Goal: Transaction & Acquisition: Purchase product/service

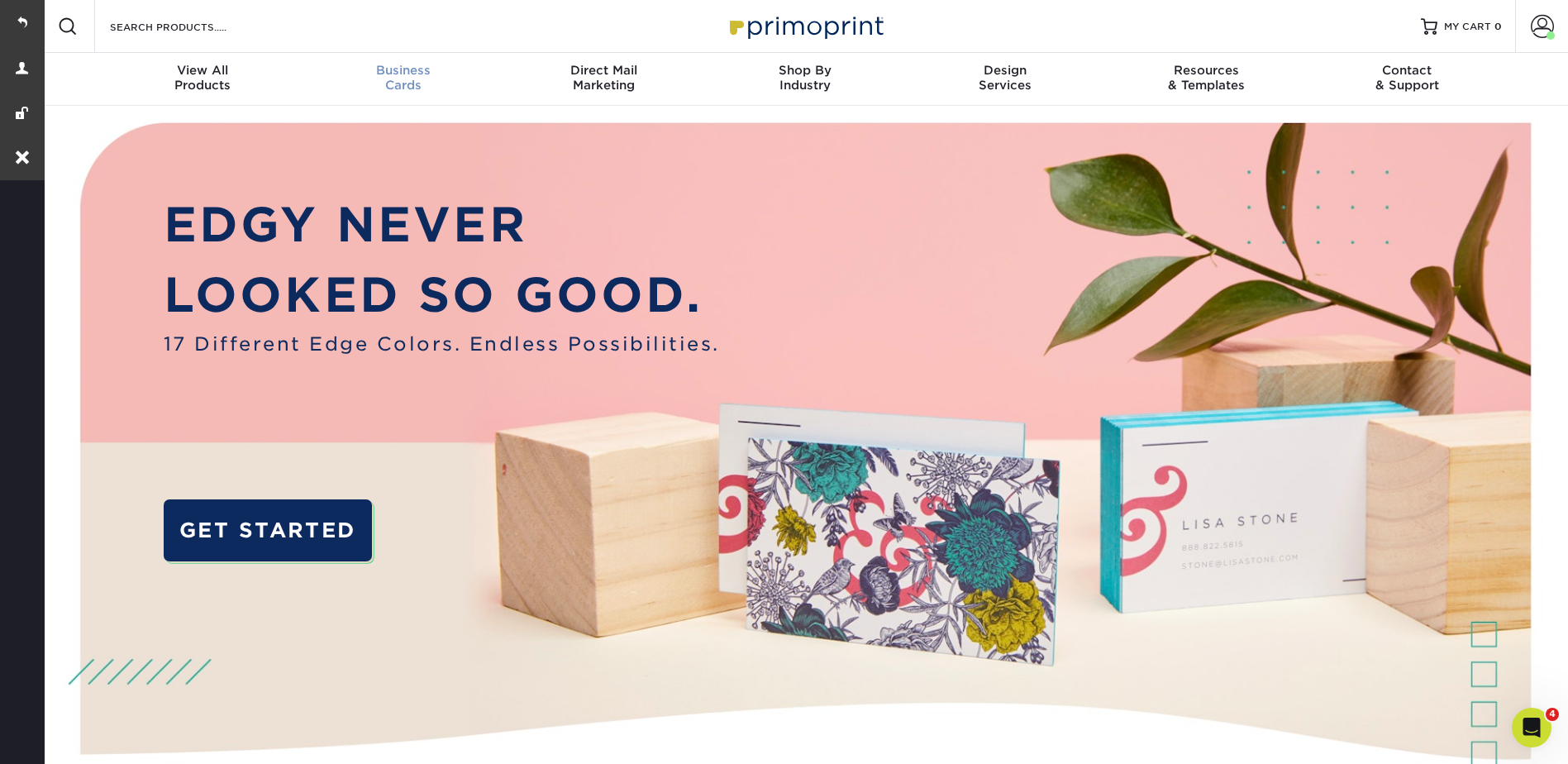
click at [392, 77] on span "Business" at bounding box center [403, 70] width 201 height 15
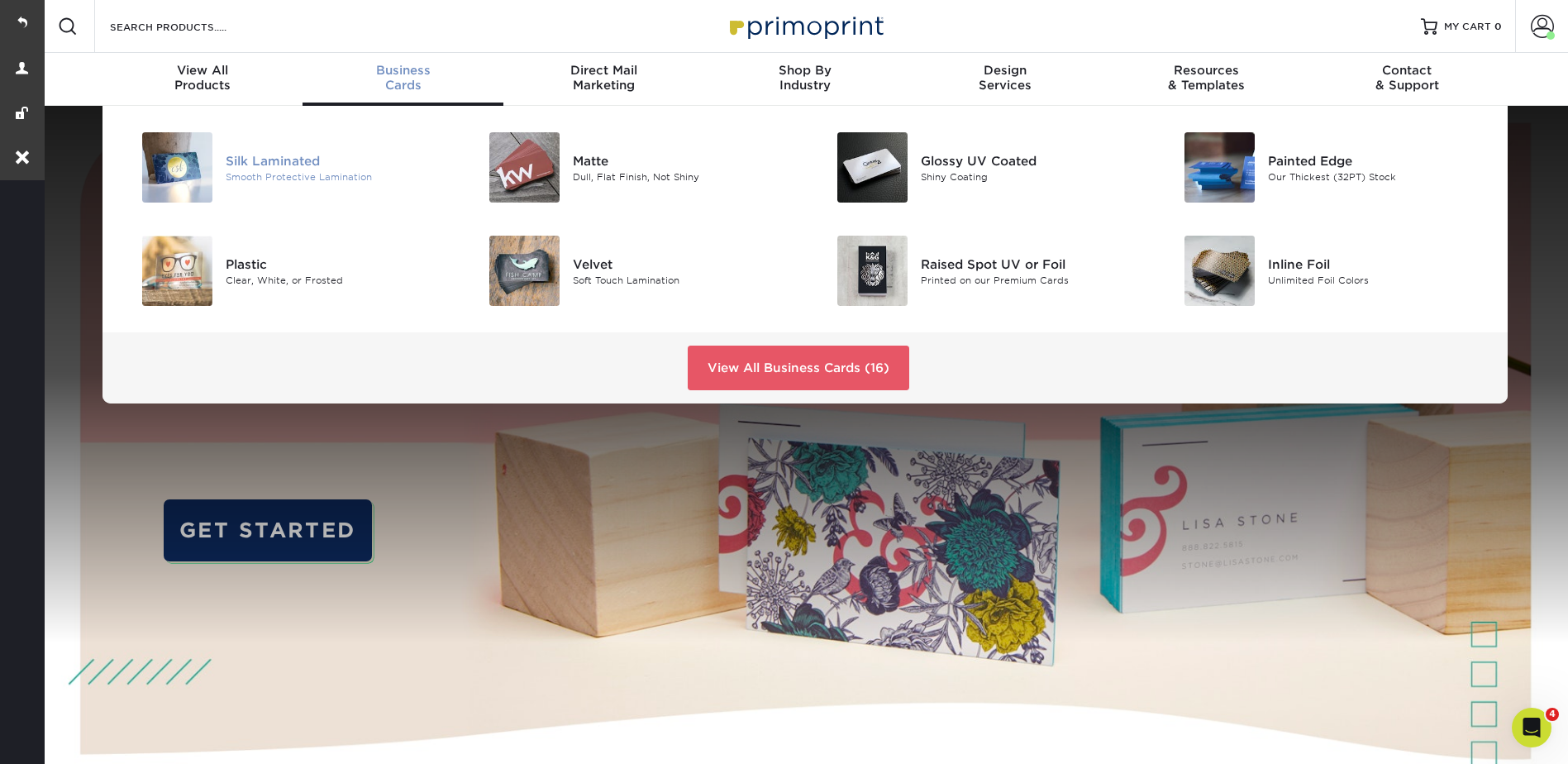
click at [232, 151] on div "Silk Laminated" at bounding box center [335, 160] width 219 height 18
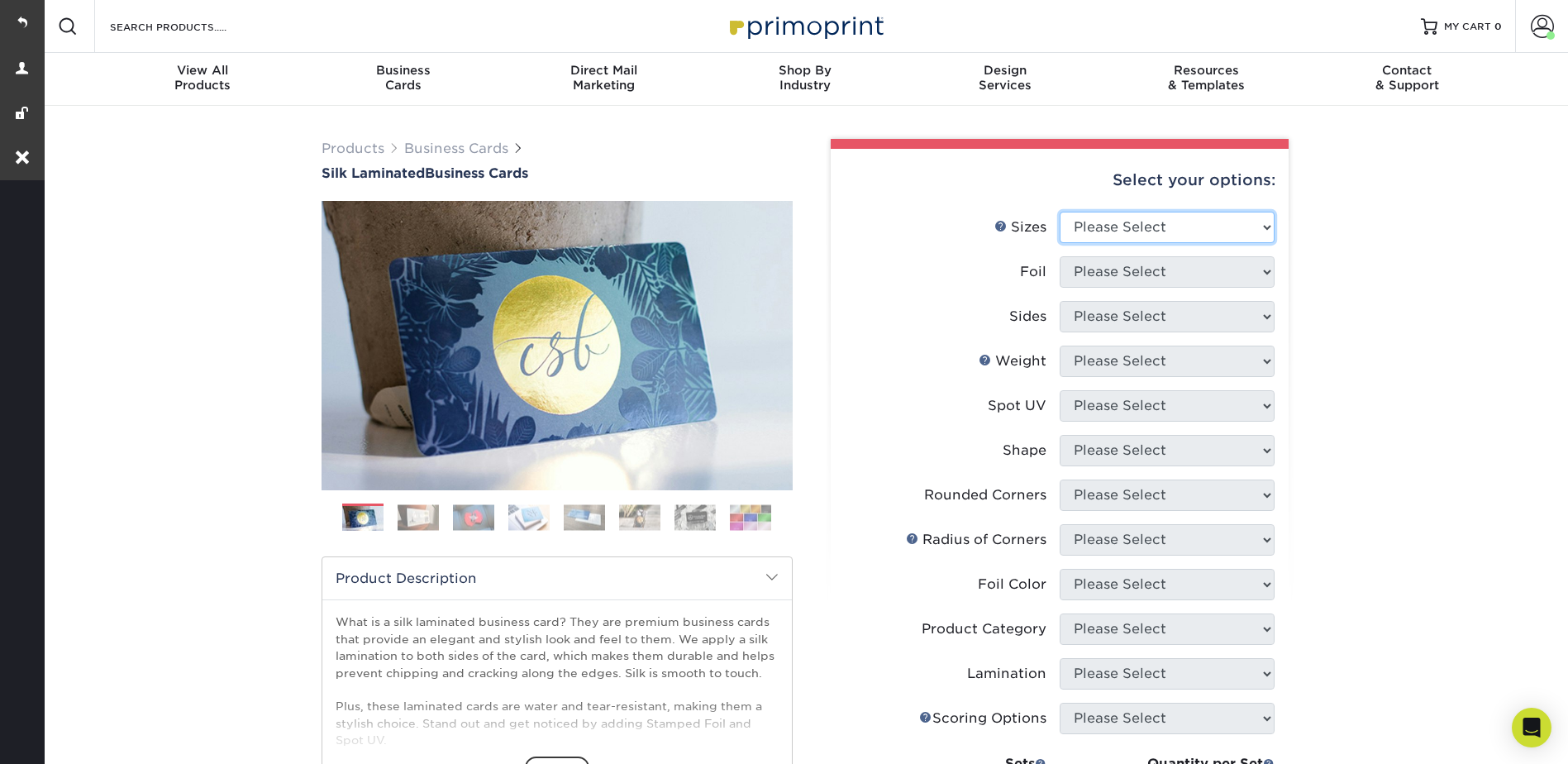
click at [1068, 214] on select "Please Select 1.5" x 3.5" - Mini 1.75" x 3.5" - Mini 2" x 2" - Square 2" x 3" -…" at bounding box center [1166, 227] width 215 height 32
select select "2.00x3.50"
click at [1059, 211] on select "Please Select 1.5" x 3.5" - Mini 1.75" x 3.5" - Mini 2" x 2" - Square 2" x 3" -…" at bounding box center [1166, 227] width 215 height 32
drag, startPoint x: 1088, startPoint y: 268, endPoint x: 1093, endPoint y: 288, distance: 20.6
click at [1088, 268] on select "Please Select Yes No" at bounding box center [1166, 272] width 215 height 32
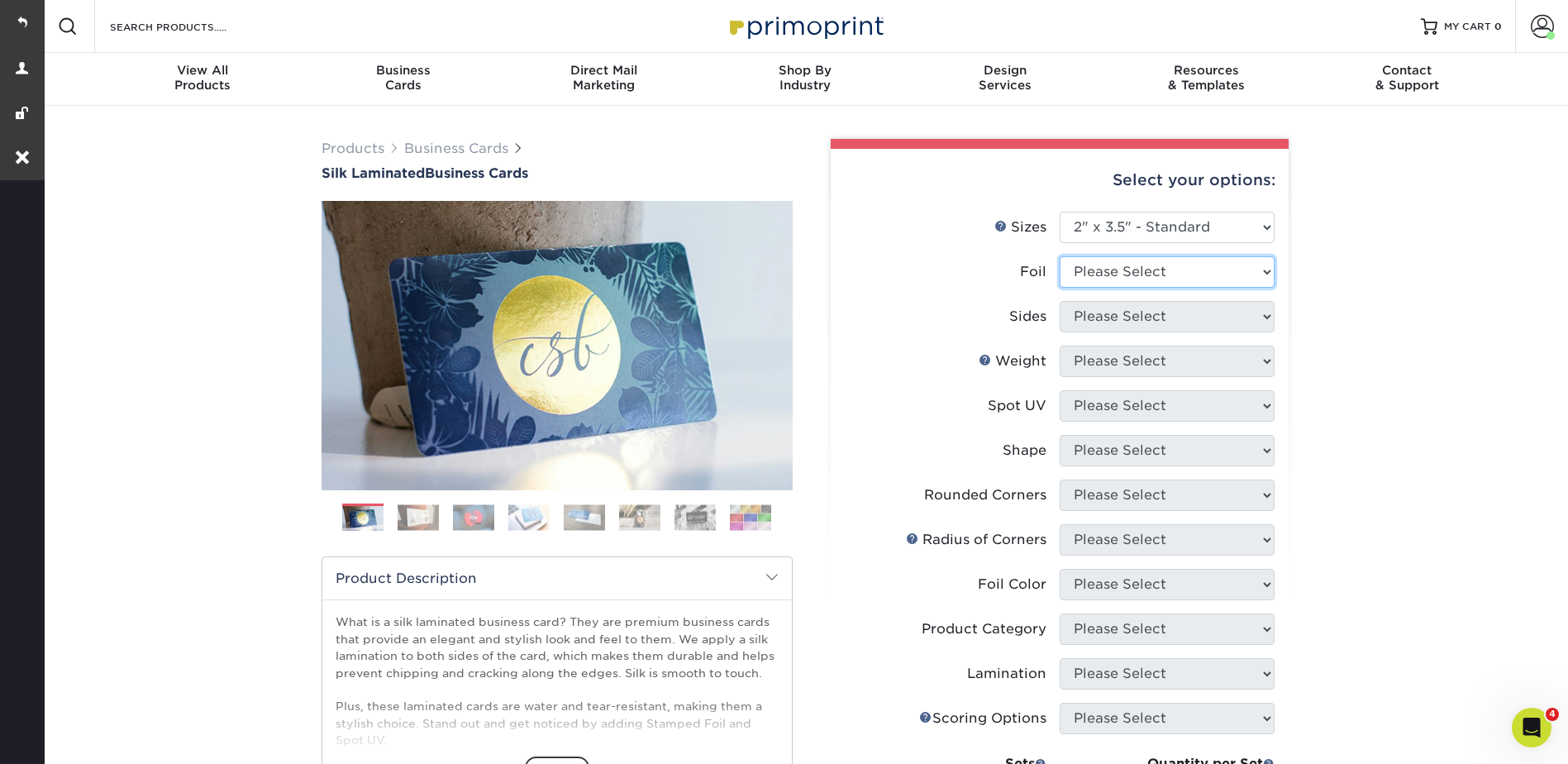
select select "0"
click at [1059, 256] on select "Please Select Yes No" at bounding box center [1166, 272] width 215 height 32
click at [1085, 311] on select "Please Select Print Both Sides Print Front Only" at bounding box center [1166, 317] width 215 height 32
select select "13abbda7-1d64-4f25-8bb2-c179b224825d"
click at [1059, 301] on select "Please Select Print Both Sides Print Front Only" at bounding box center [1166, 317] width 215 height 32
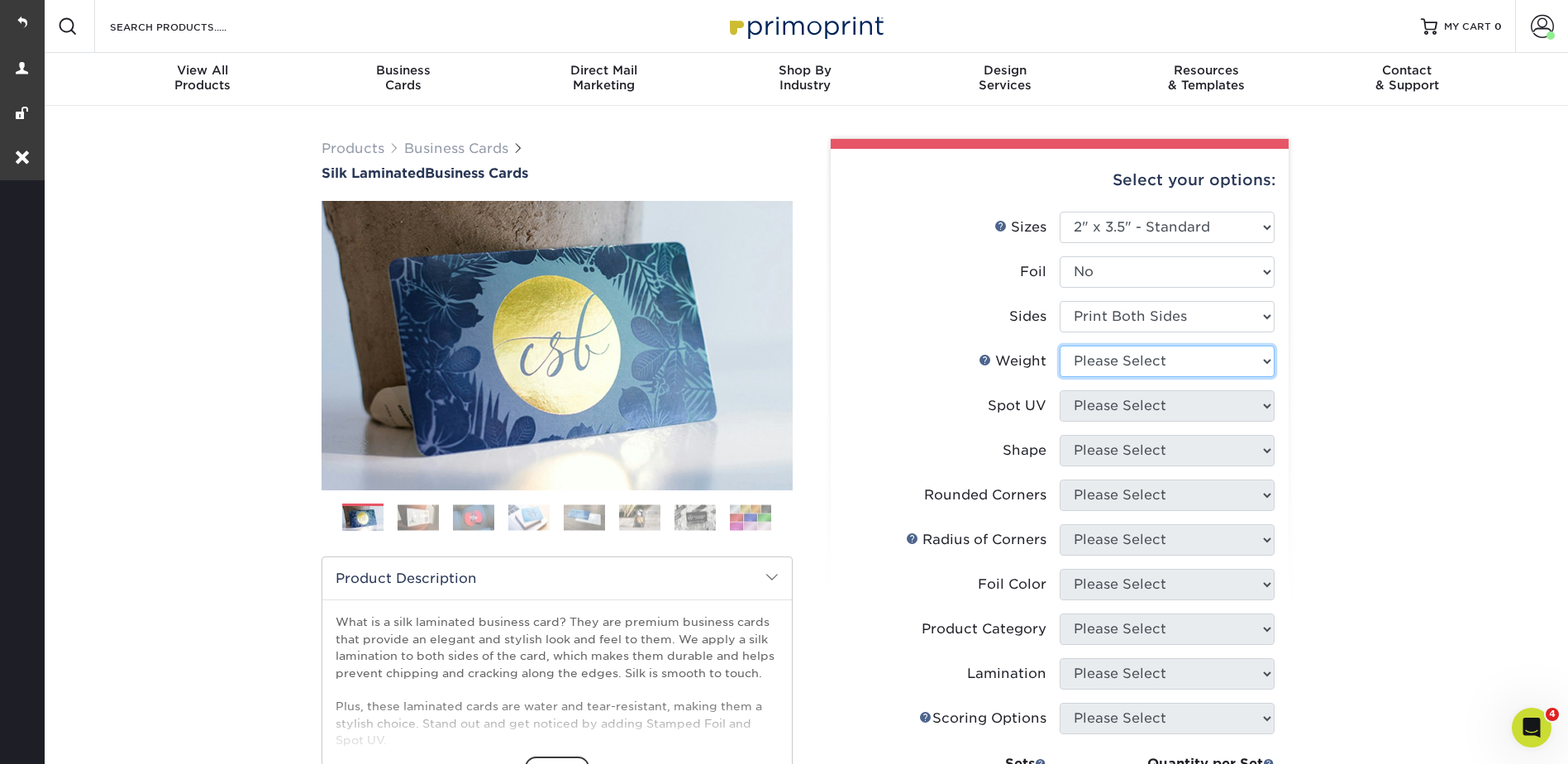
click at [1089, 359] on select "Please Select 16PT" at bounding box center [1166, 361] width 215 height 32
select select "16PT"
click at [1059, 346] on select "Please Select 16PT" at bounding box center [1166, 361] width 215 height 32
click at [1091, 406] on select "Please Select No Spot UV Front and Back (Both Sides) Front Only Back Only" at bounding box center [1166, 406] width 215 height 32
select select "3"
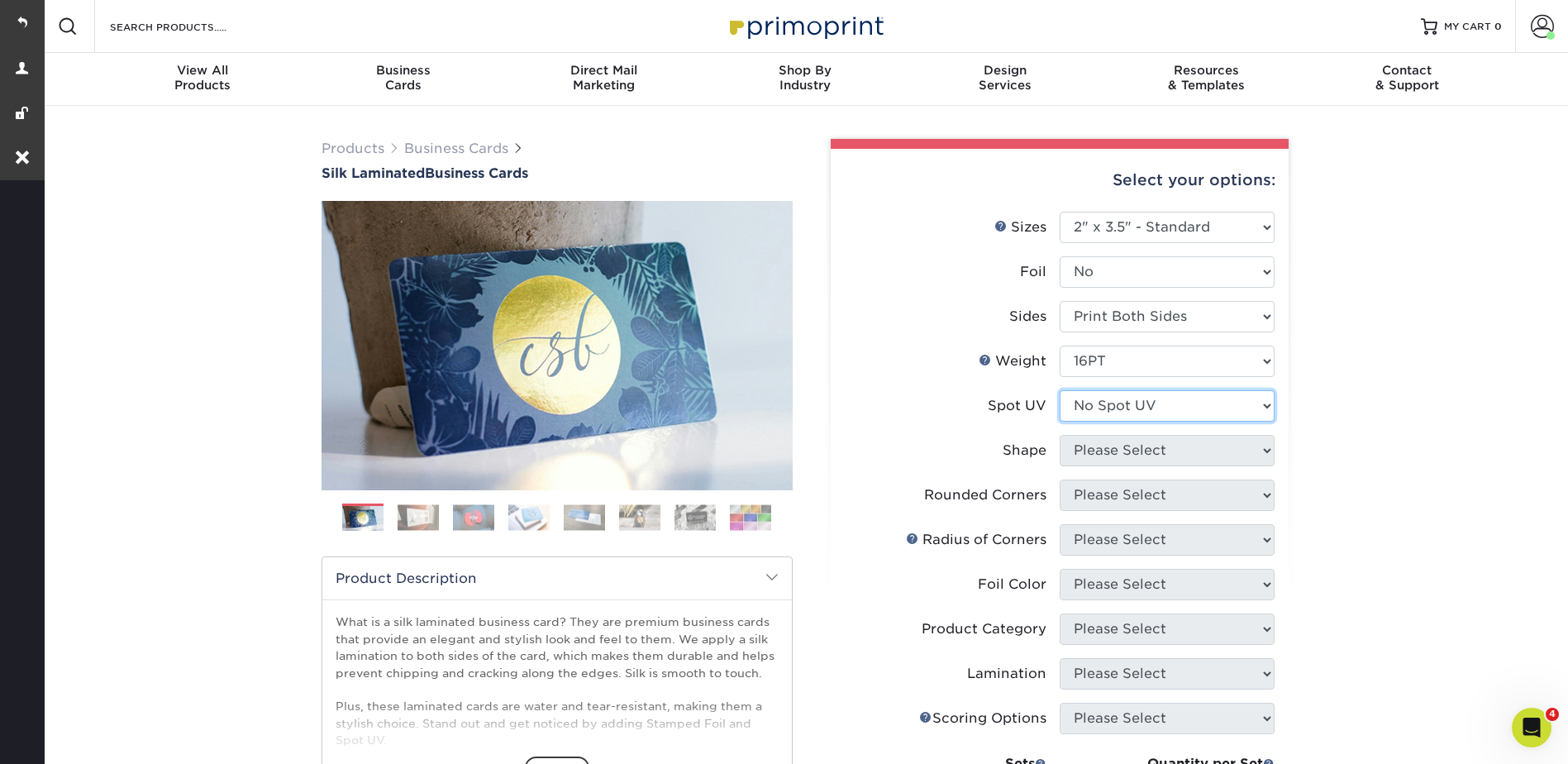
click at [1059, 390] on select "Please Select No Spot UV Front and Back (Both Sides) Front Only Back Only" at bounding box center [1166, 406] width 215 height 32
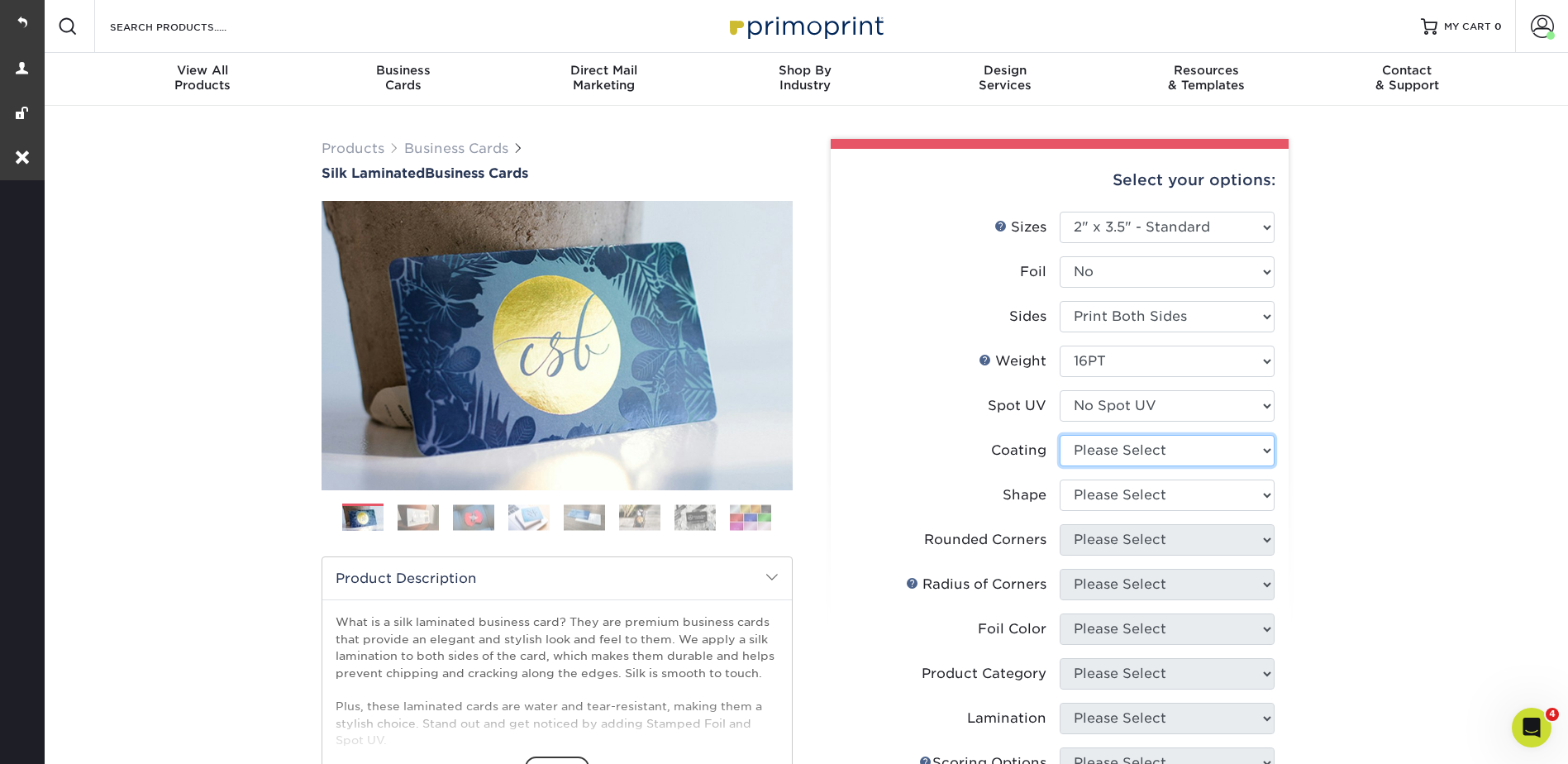
click at [1079, 450] on select at bounding box center [1166, 451] width 215 height 32
select select "3e7618de-abca-4bda-9f97-8b9129e913d8"
click at [1059, 435] on select at bounding box center [1166, 451] width 215 height 32
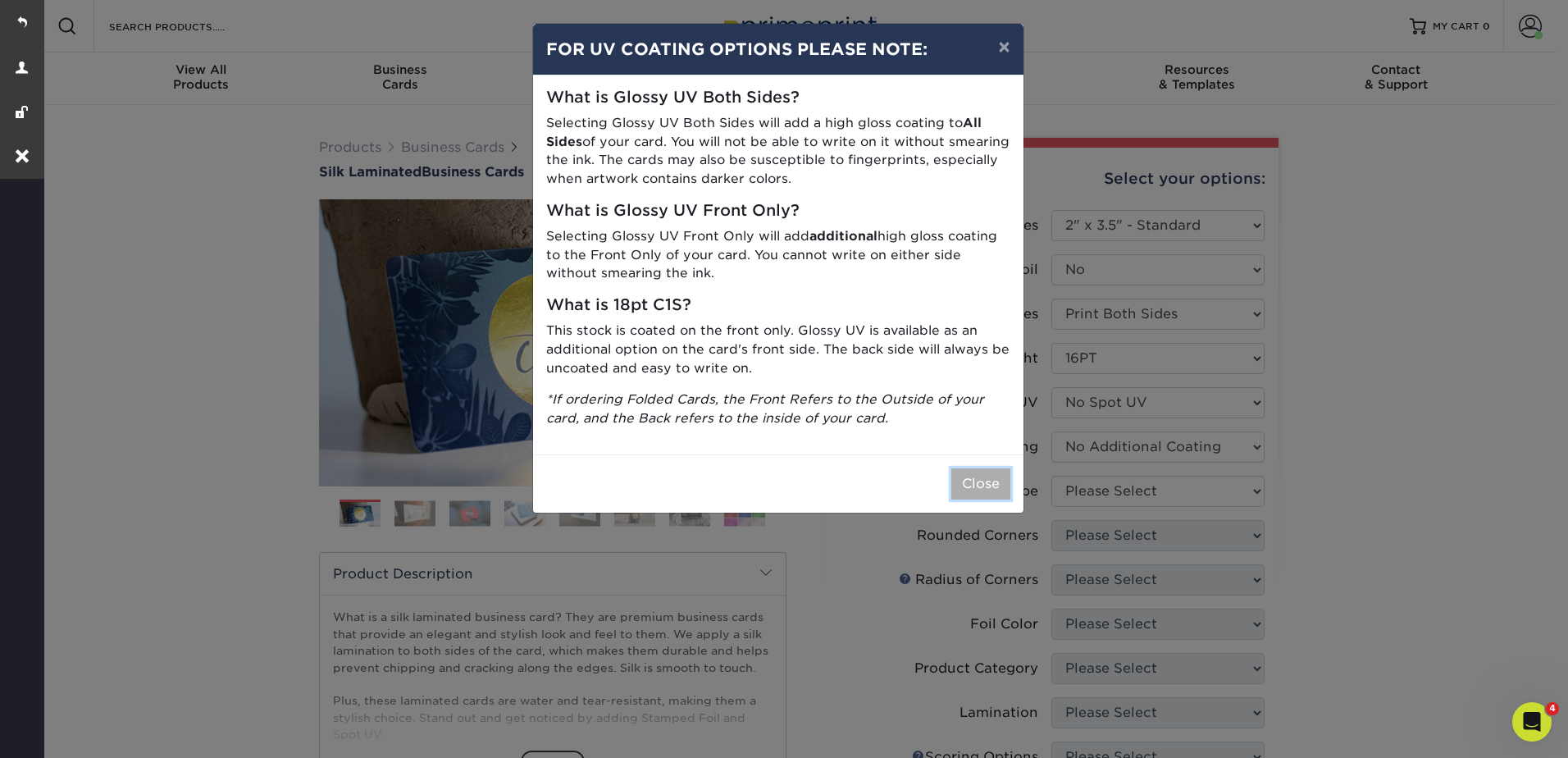
click at [978, 493] on button "Close" at bounding box center [981, 484] width 59 height 31
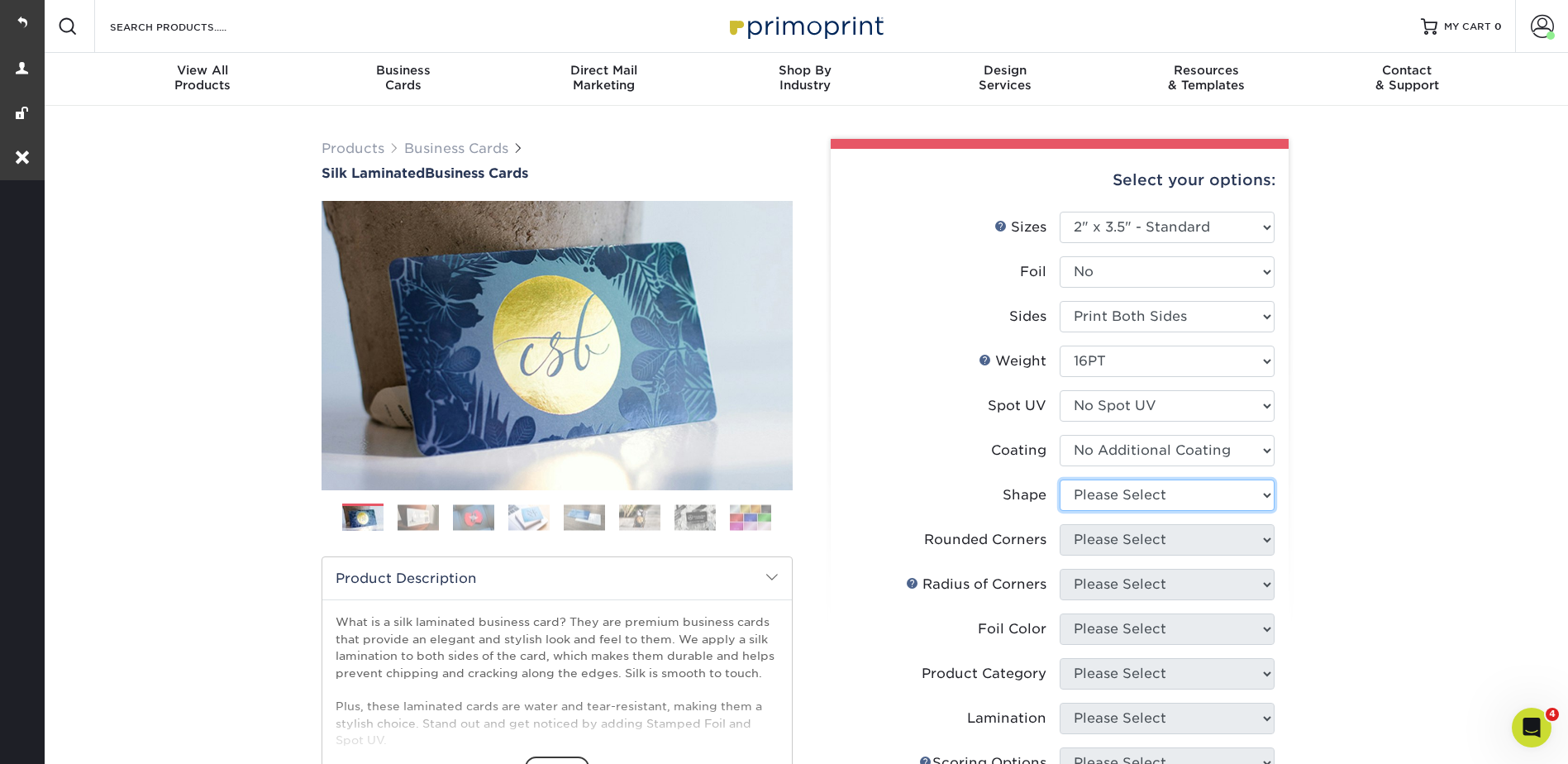
drag, startPoint x: 1085, startPoint y: 499, endPoint x: 1138, endPoint y: 482, distance: 55.7
click at [1085, 499] on select "Please Select Standard Oval" at bounding box center [1166, 496] width 215 height 32
select select "standard"
click at [1059, 480] on select "Please Select Standard Oval" at bounding box center [1166, 496] width 215 height 32
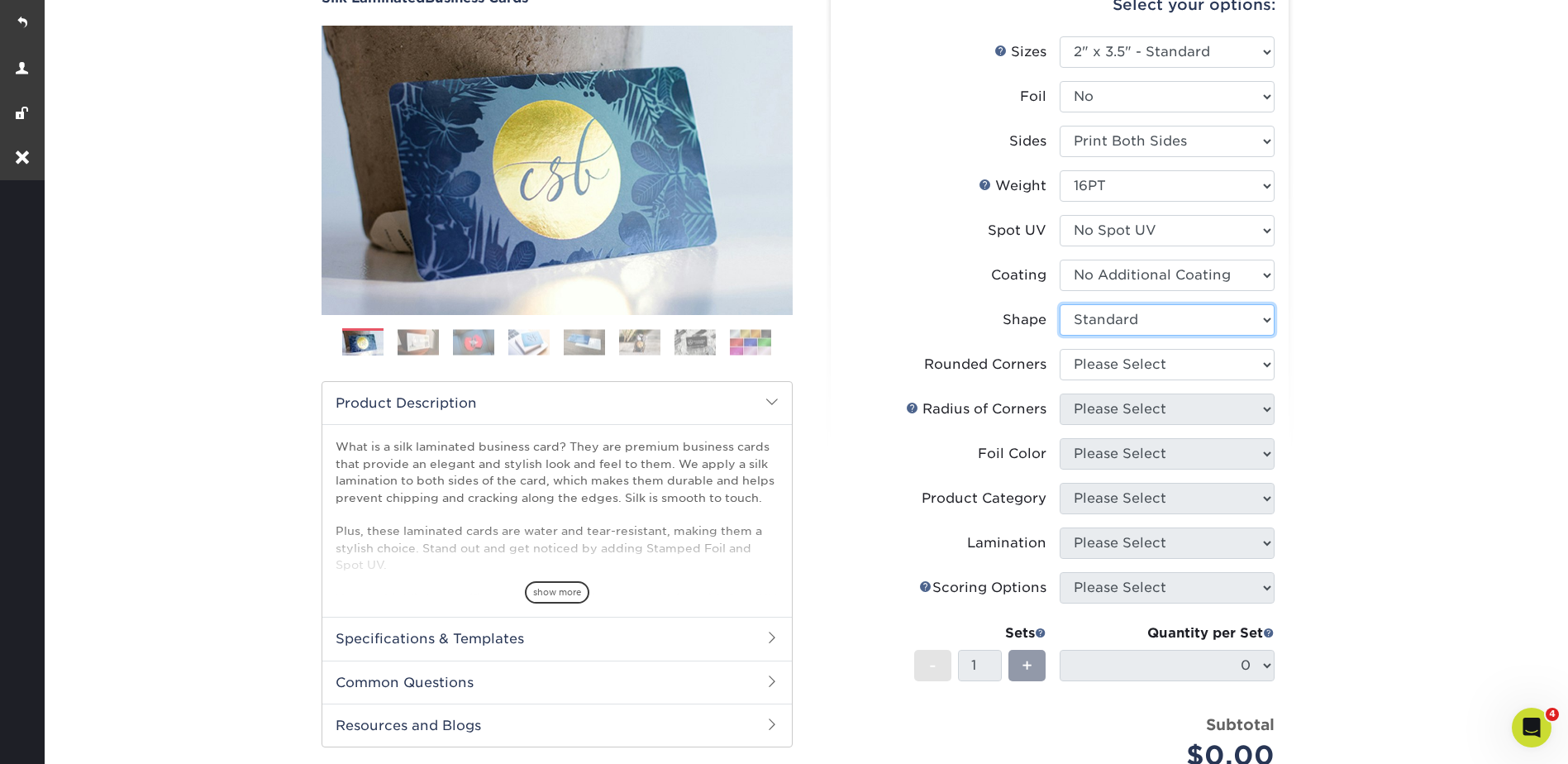
scroll to position [331, 0]
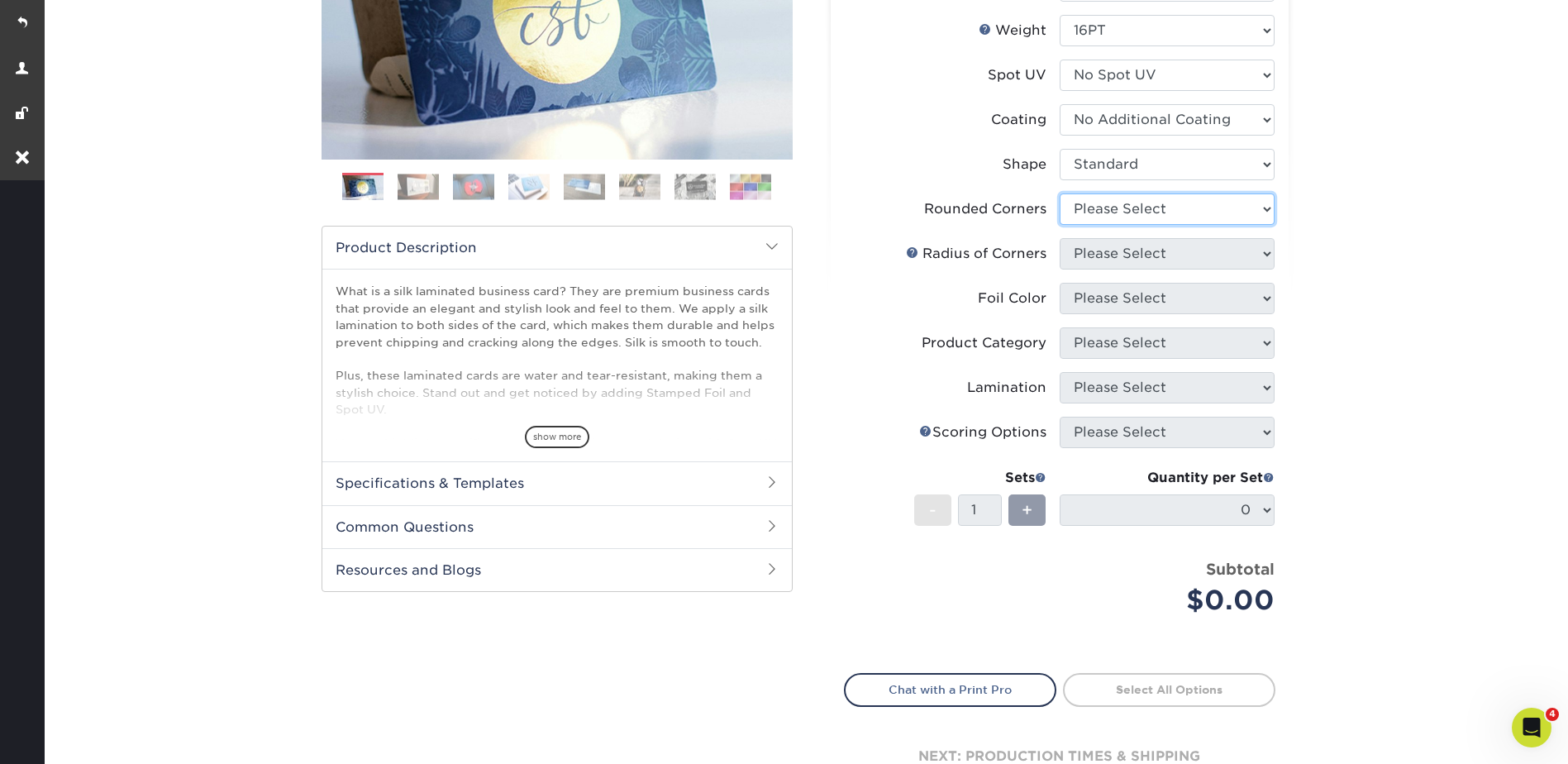
drag, startPoint x: 1114, startPoint y: 208, endPoint x: 1119, endPoint y: 215, distance: 8.6
click at [1114, 208] on select "Please Select Yes - Round 2 Corners Yes - Round 4 Corners No" at bounding box center [1166, 210] width 215 height 32
select select "7672df9e-0e0a-464d-8e1f-920c575e4da3"
click at [1059, 194] on select "Please Select Yes - Round 2 Corners Yes - Round 4 Corners No" at bounding box center [1166, 210] width 215 height 32
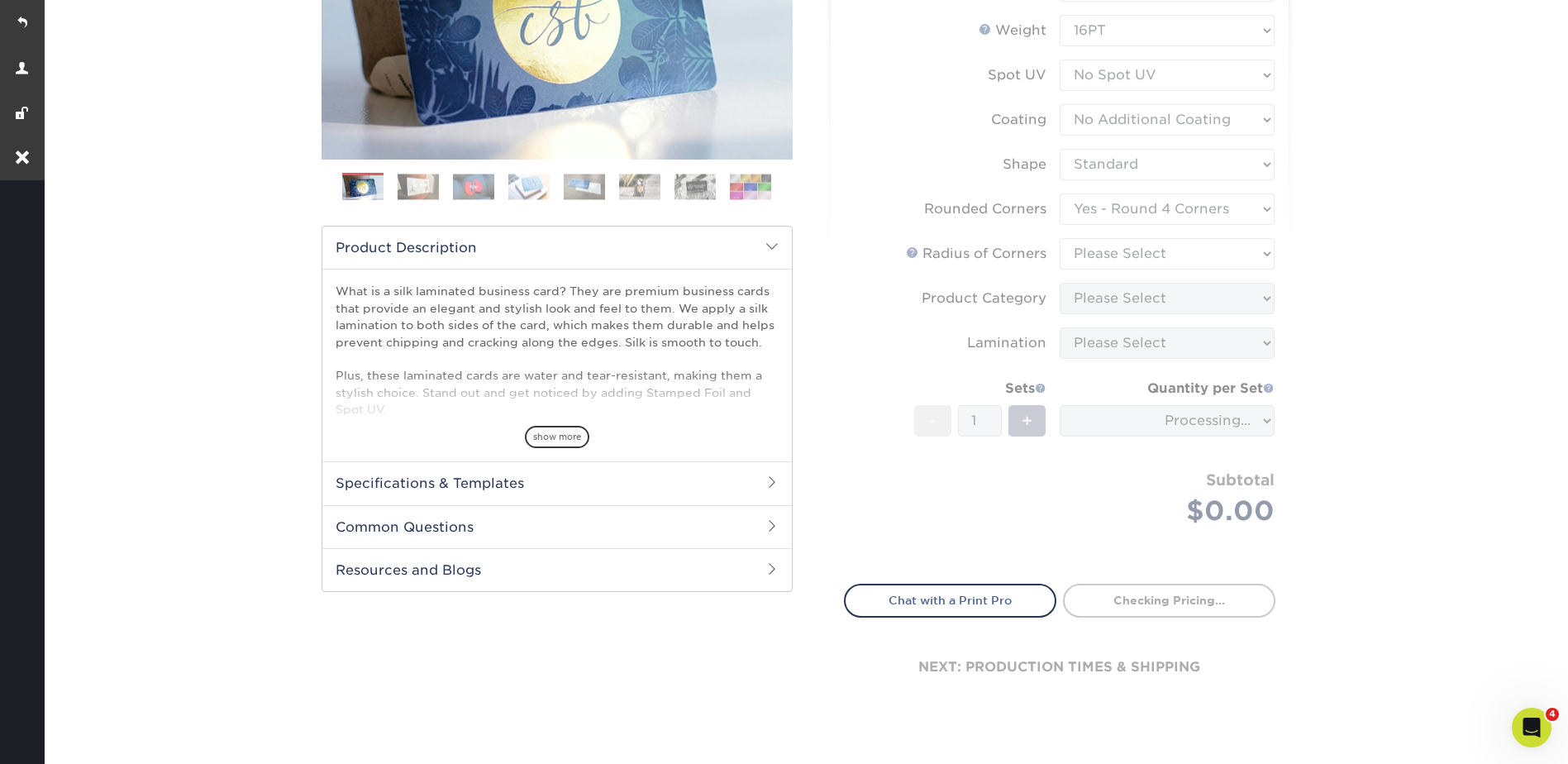
click at [1094, 254] on form "Sizes Help Sizes Please Select 1.5" x 3.5" - Mini 1.75" x 3.5" - Mini 2" x 2" -…" at bounding box center [1059, 222] width 431 height 683
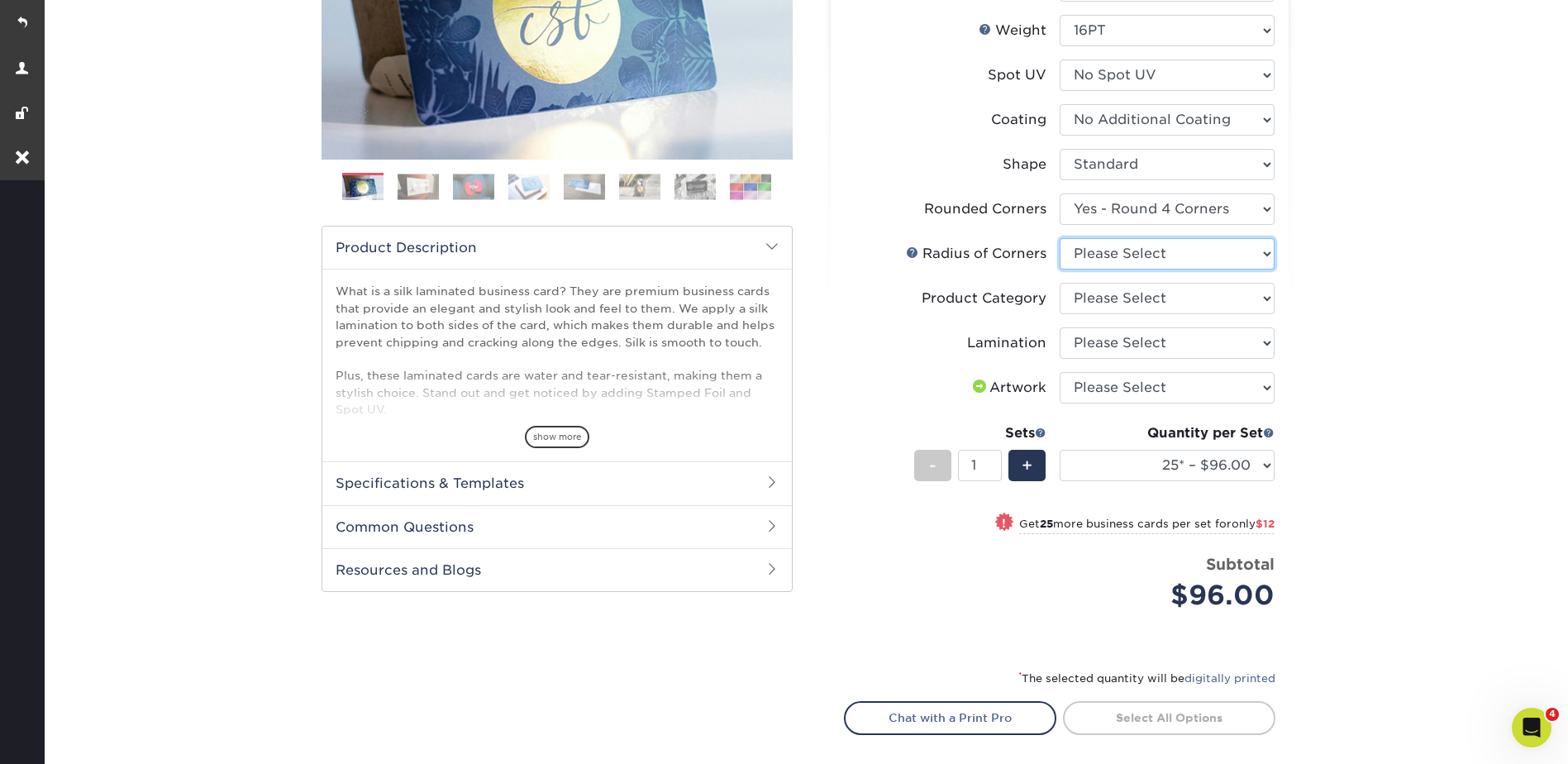
drag, startPoint x: 1094, startPoint y: 254, endPoint x: 1105, endPoint y: 269, distance: 18.6
click at [1094, 254] on select "Please Select Rounded 1/8" Rounded 1/4"" at bounding box center [1166, 253] width 215 height 32
select select "479fbfe7-6a0c-4895-8c9a-81739b7486c9"
click at [1059, 238] on select "Please Select Rounded 1/8" Rounded 1/4"" at bounding box center [1166, 253] width 215 height 32
drag, startPoint x: 1097, startPoint y: 297, endPoint x: 1100, endPoint y: 311, distance: 14.3
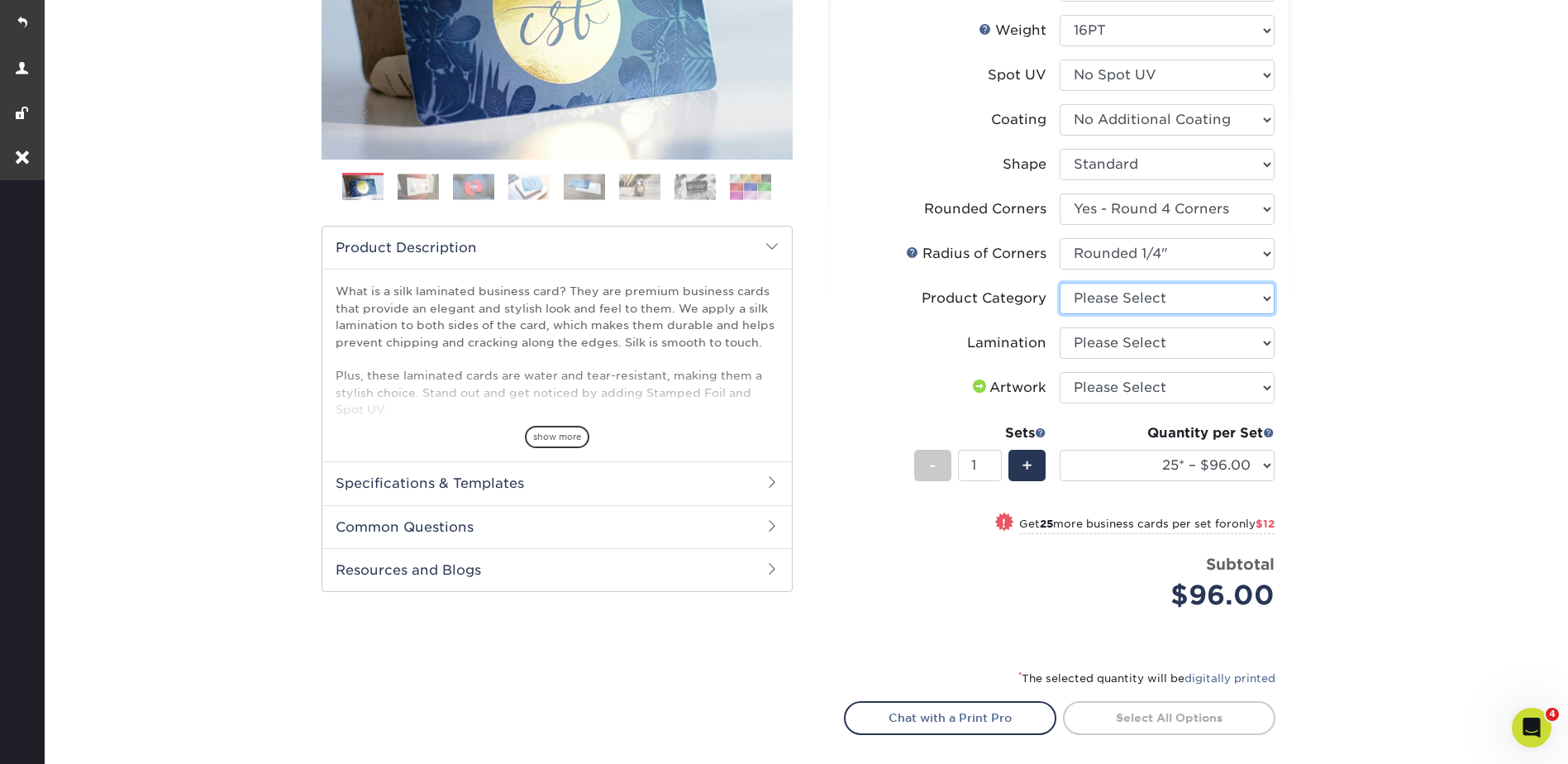
click at [1097, 297] on select "Please Select Business Cards" at bounding box center [1166, 298] width 215 height 32
select select "3b5148f1-0588-4f88-a218-97bcfdce65c1"
click at [1059, 282] on select "Please Select Business Cards" at bounding box center [1166, 298] width 215 height 32
click at [1093, 338] on select "Please Select Silk" at bounding box center [1166, 343] width 215 height 32
select select "ccacb42f-45f7-42d3-bbd3-7c8421cf37f0"
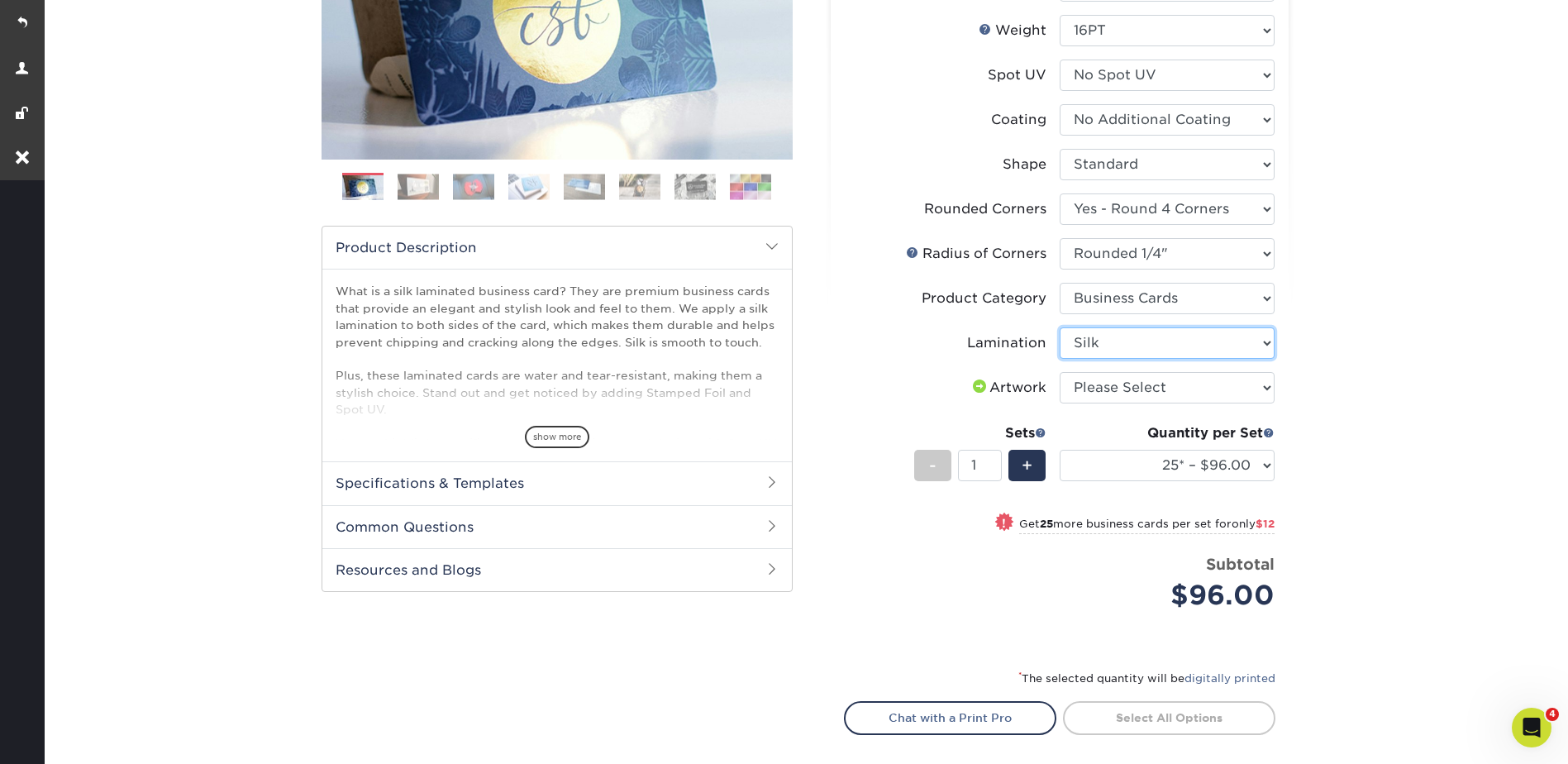
click at [1059, 327] on select "Please Select Silk" at bounding box center [1166, 343] width 215 height 32
drag, startPoint x: 1092, startPoint y: 383, endPoint x: 1096, endPoint y: 403, distance: 20.4
click at [1092, 383] on select "Please Select I will upload files I need a design - $100" at bounding box center [1166, 388] width 215 height 32
select select "upload"
click at [1059, 372] on select "Please Select I will upload files I need a design - $100" at bounding box center [1166, 388] width 215 height 32
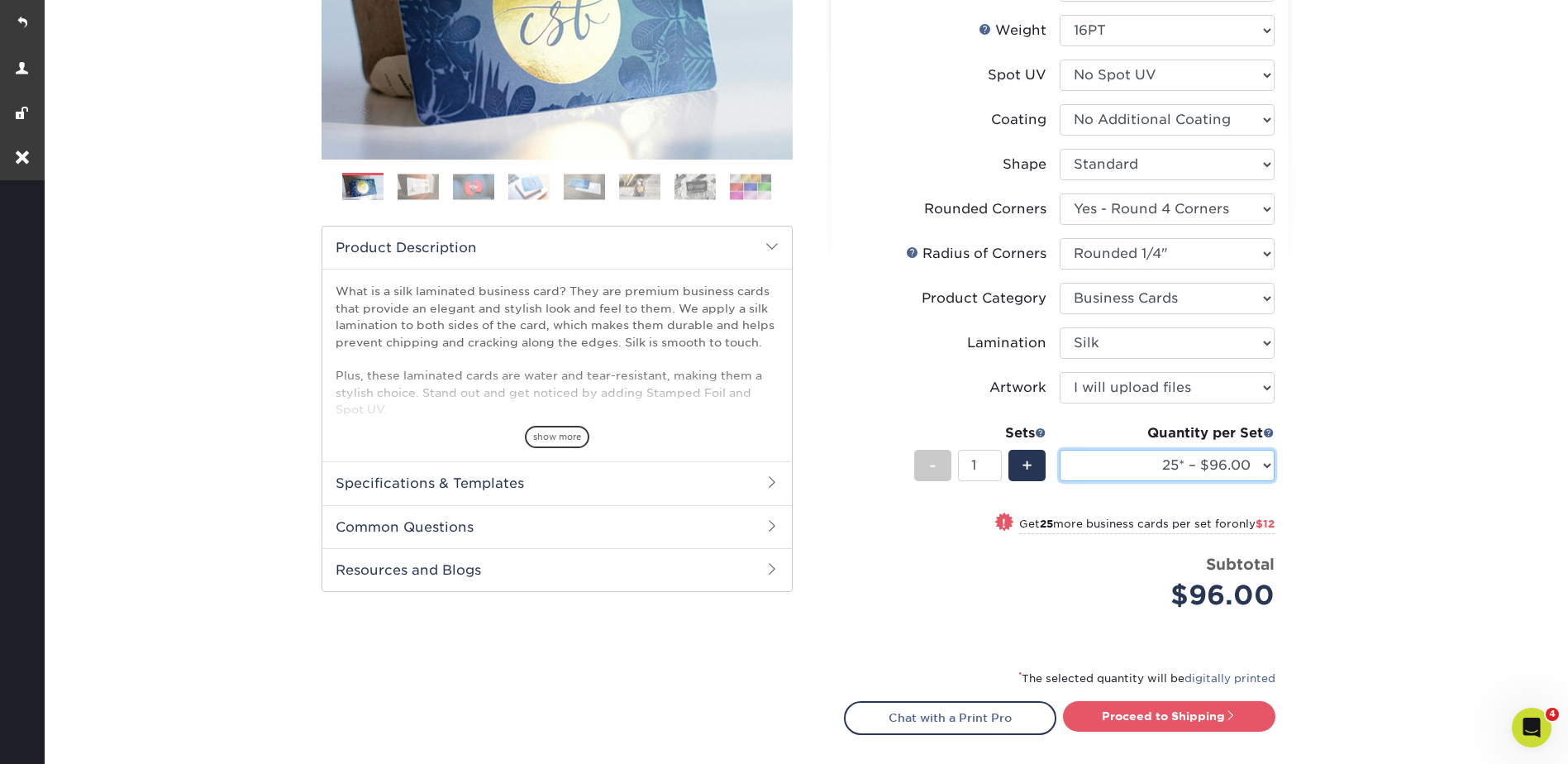
drag, startPoint x: 1119, startPoint y: 464, endPoint x: 1125, endPoint y: 482, distance: 19.0
click at [1119, 464] on select "25* – $96.00 50* – $108.00 75* – $120.00 100* – $128.00 250* – $136.00 500 – $1…" at bounding box center [1166, 466] width 215 height 32
select select "50* – $108.00"
click at [1059, 450] on select "25* – $96.00 50* – $108.00 75* – $120.00 100* – $128.00 250* – $136.00 500 – $1…" at bounding box center [1166, 466] width 215 height 32
click at [1030, 453] on span "+" at bounding box center [1027, 465] width 11 height 25
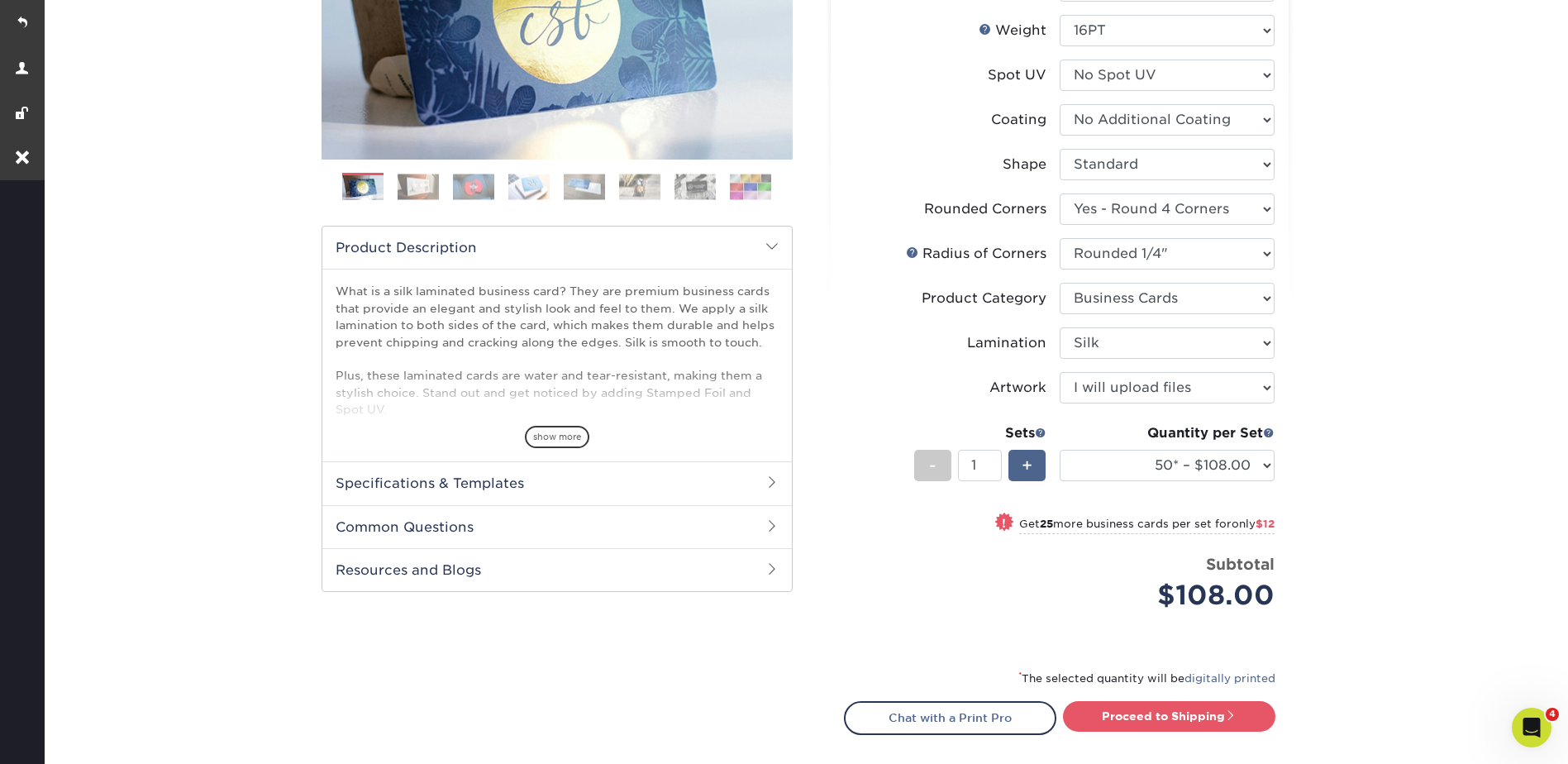
type input "2"
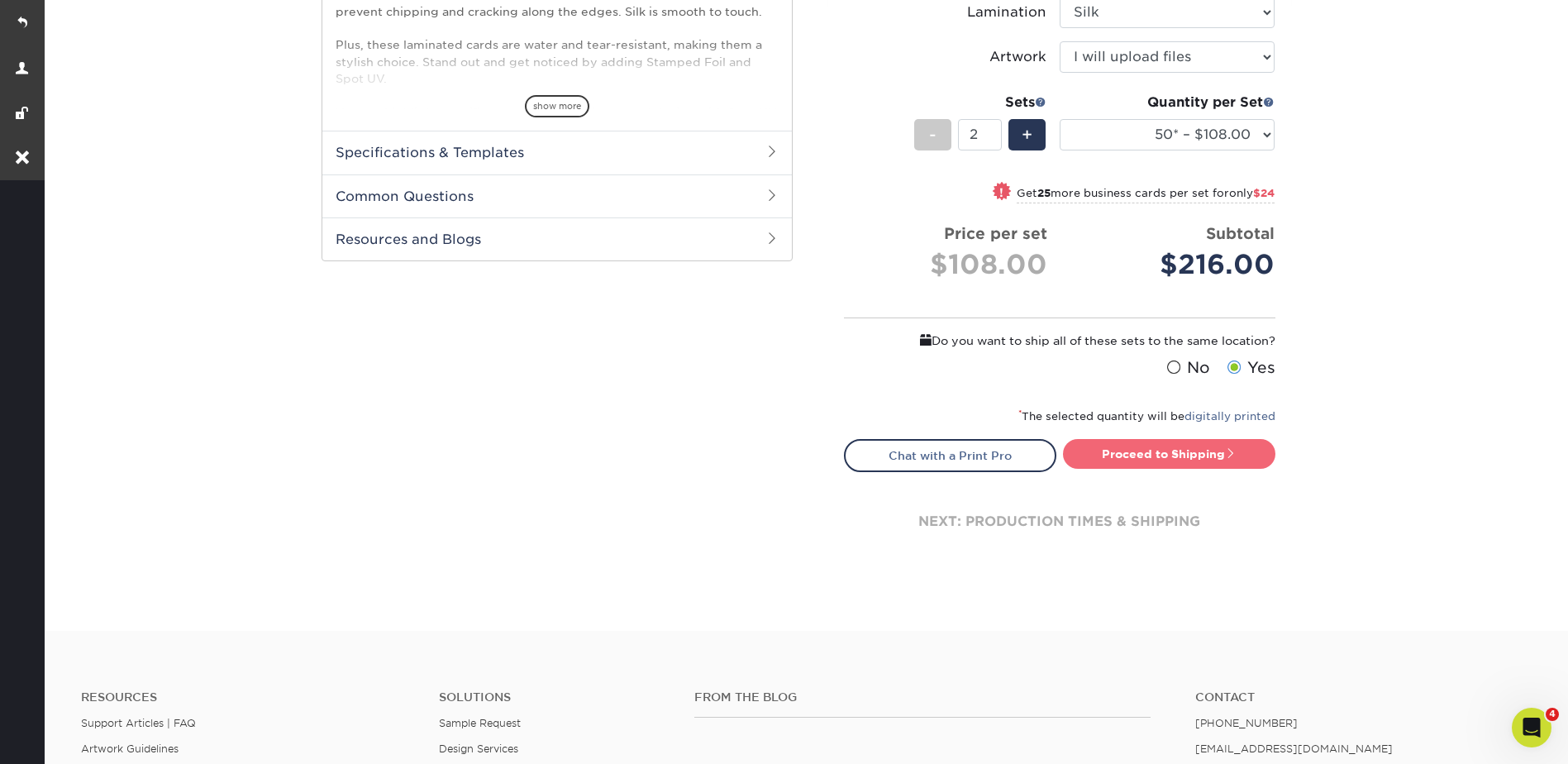
click at [1134, 441] on link "Proceed to Shipping" at bounding box center [1169, 453] width 212 height 30
type input "Set 1"
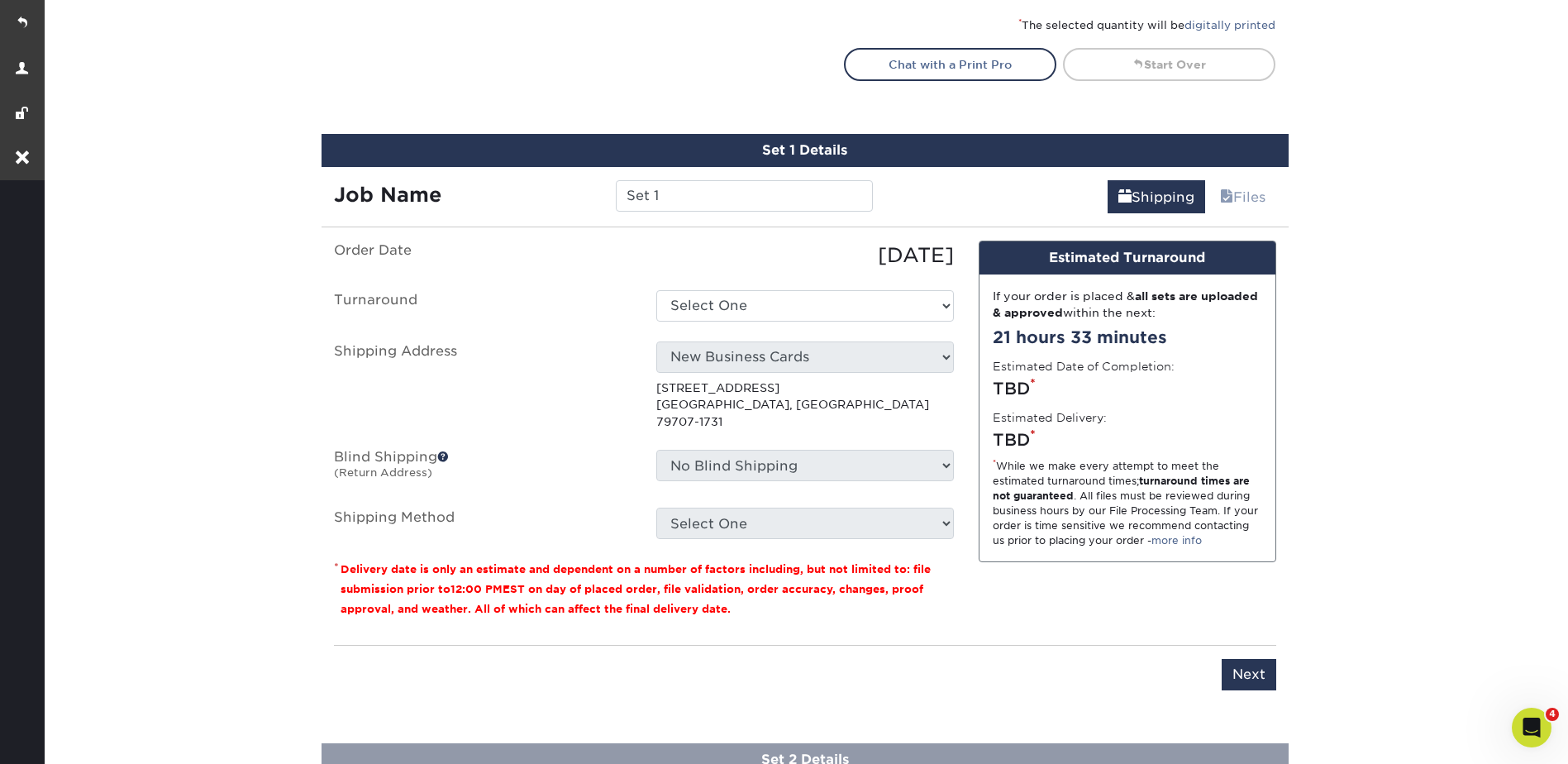
scroll to position [1145, 0]
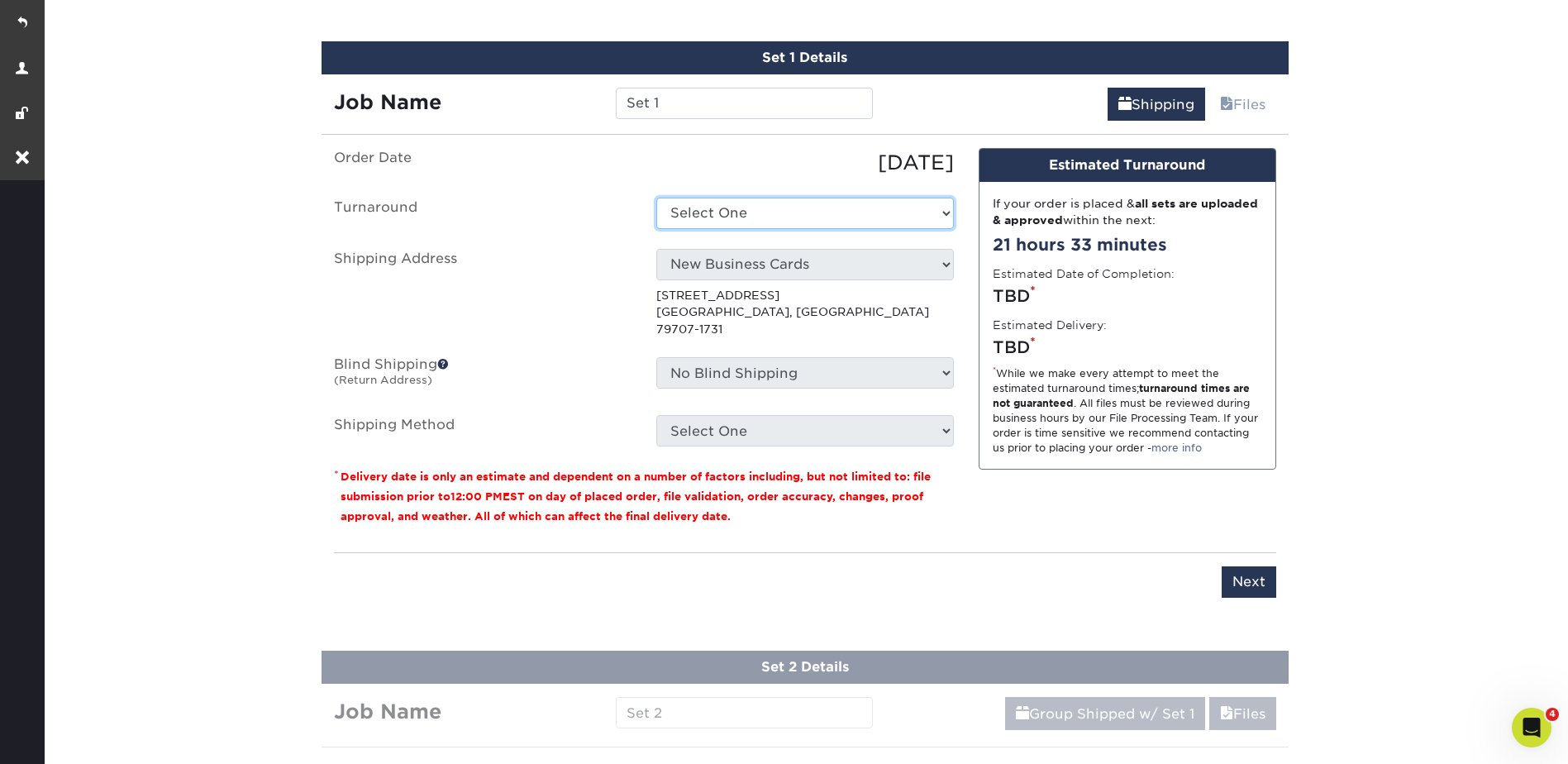
click at [731, 217] on select "Select One 2-4 Business Days 2 Day Next Business Day" at bounding box center [804, 213] width 297 height 32
select select "4153c5e2-d5fe-400b-94ca-a1591c036a71"
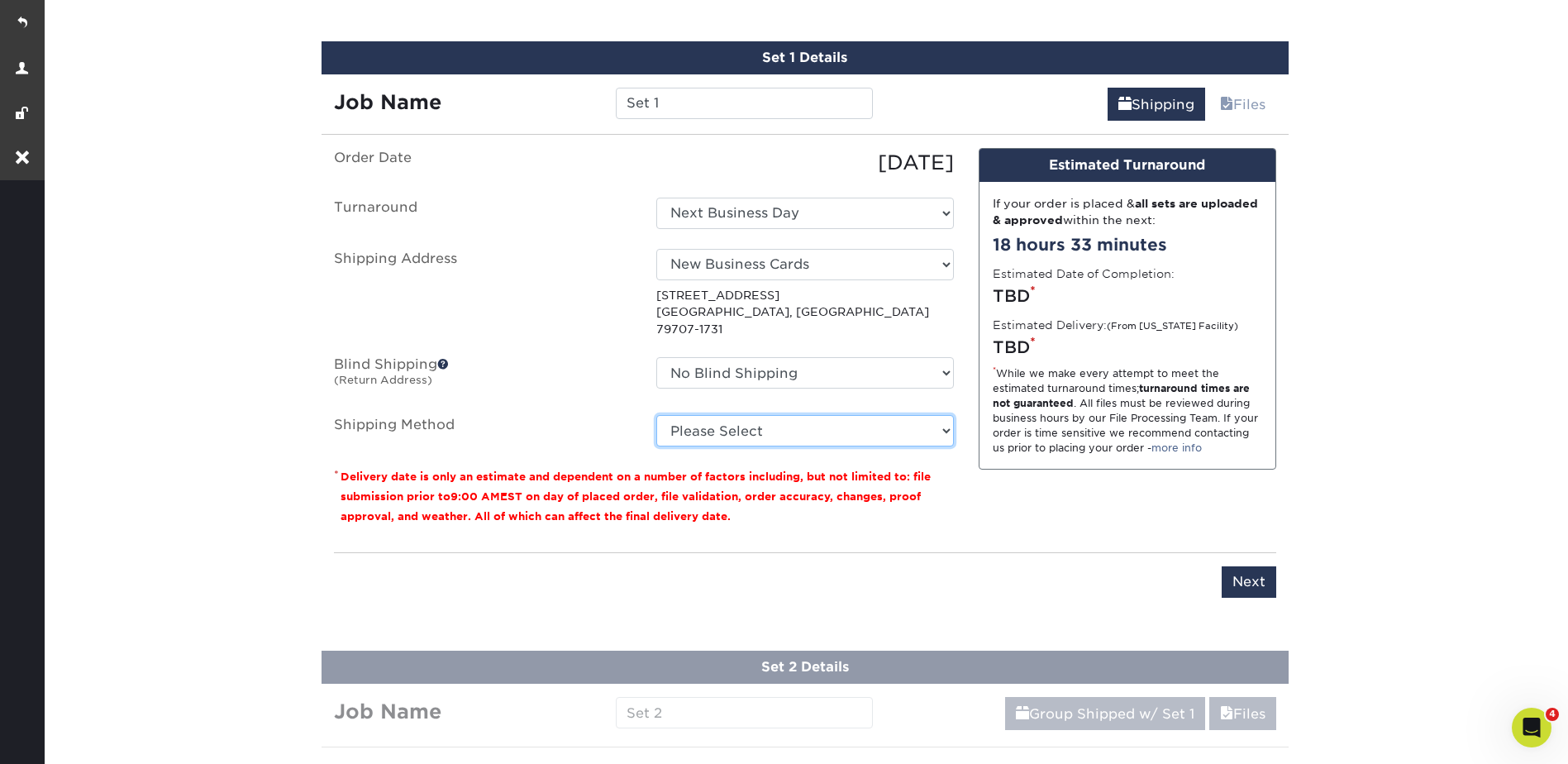
click at [715, 415] on select "Please Select Ground Shipping (+$15.68) 3 Day Shipping Service (+$18.68) 2 Day …" at bounding box center [804, 431] width 297 height 32
click at [656, 415] on select "Please Select Ground Shipping (+$15.68) 3 Day Shipping Service (+$18.68) 2 Day …" at bounding box center [804, 431] width 297 height 32
click at [823, 415] on select "Please Select Ground Shipping (+$15.68) 3 Day Shipping Service (+$18.68) 2 Day …" at bounding box center [804, 431] width 297 height 32
select select "13"
click at [656, 415] on select "Please Select Ground Shipping (+$15.68) 3 Day Shipping Service (+$18.68) 2 Day …" at bounding box center [804, 431] width 297 height 32
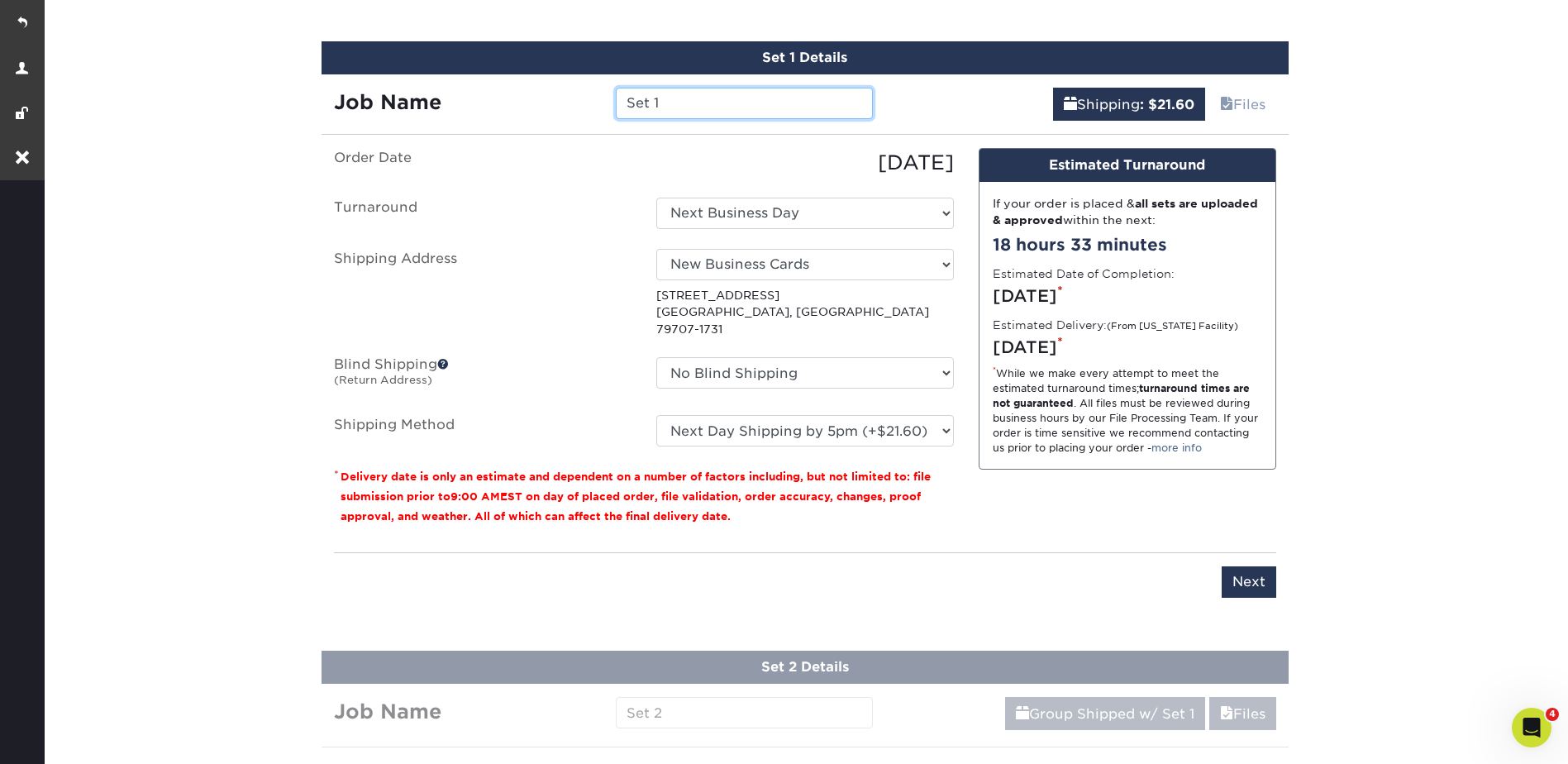
drag, startPoint x: 652, startPoint y: 94, endPoint x: 606, endPoint y: 96, distance: 46.0
click at [606, 96] on div "Set 1" at bounding box center [744, 104] width 282 height 32
paste input "Travis Broussard"
type input "[PERSON_NAME] - typesetting no SPOT UV"
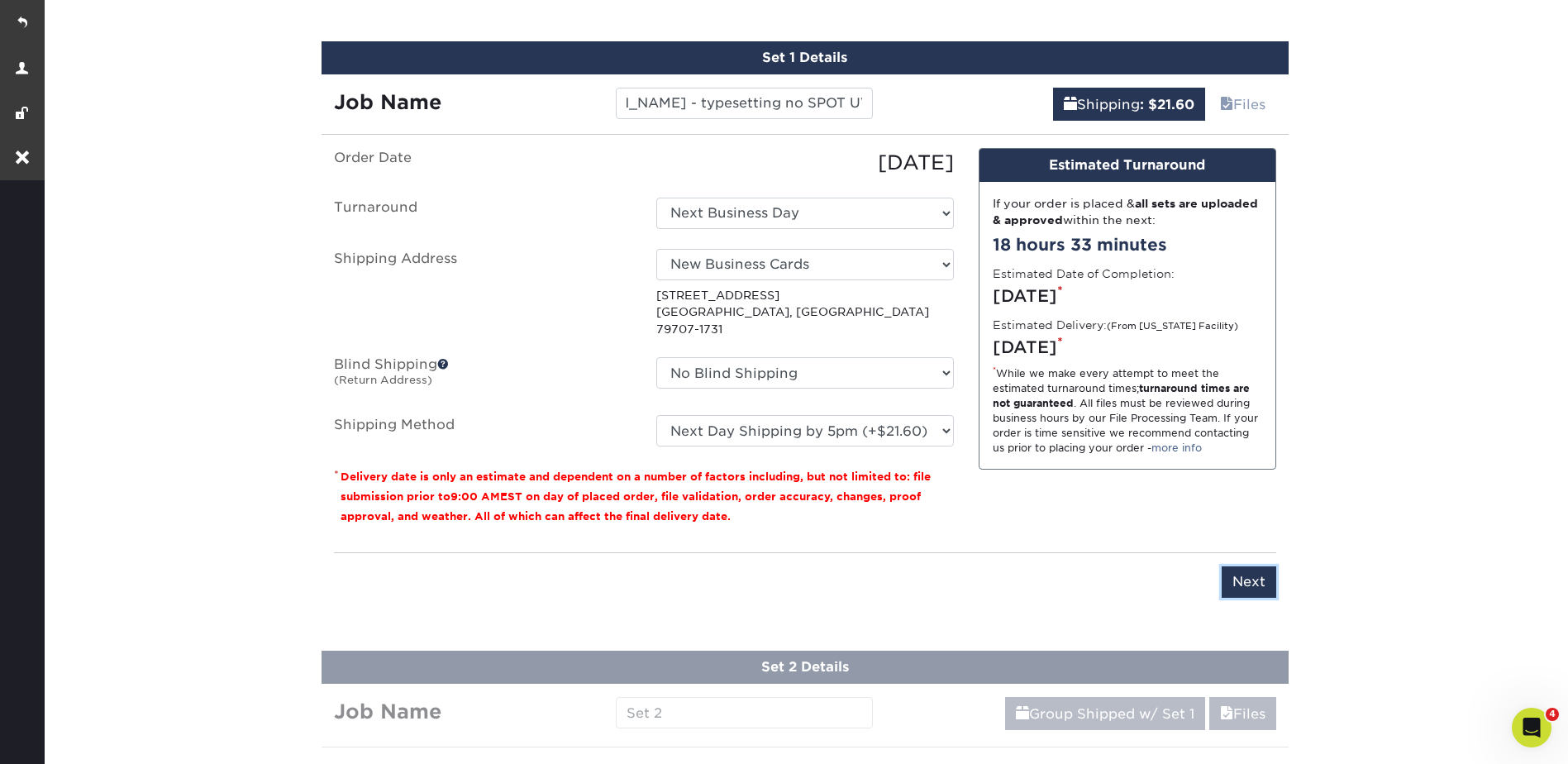
click at [1239, 567] on input "Next" at bounding box center [1249, 582] width 54 height 32
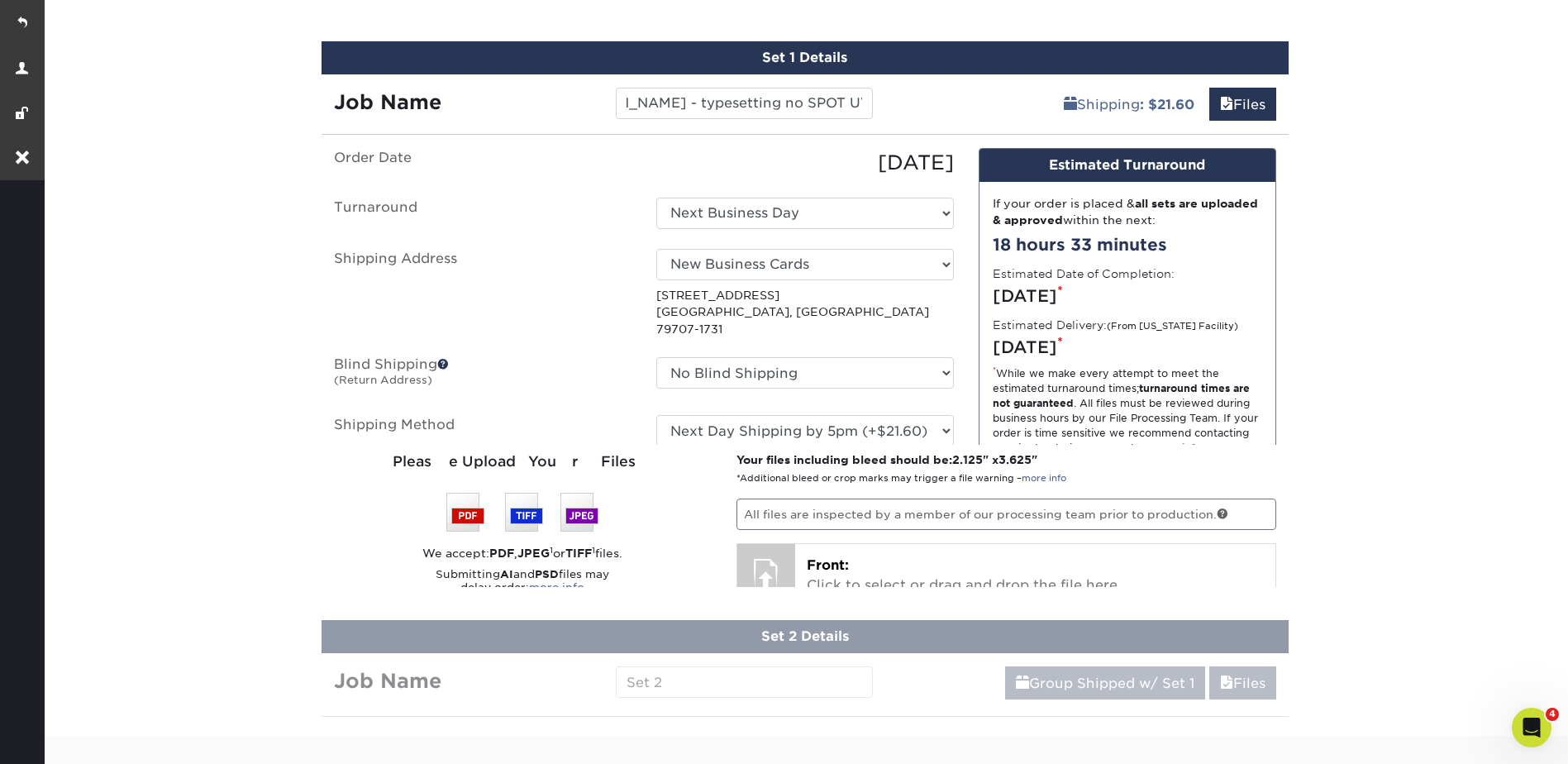
scroll to position [0, 0]
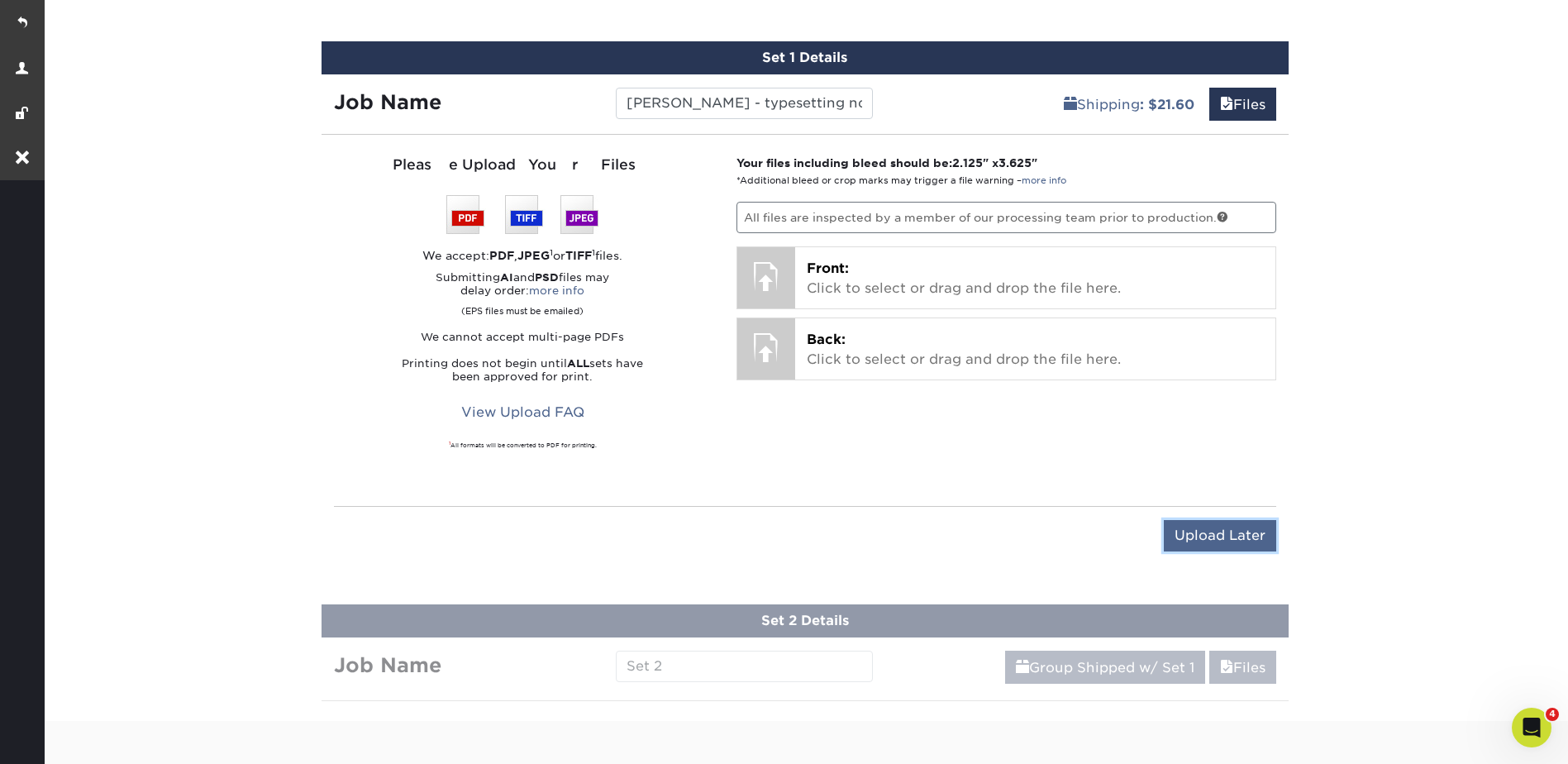
click at [1197, 535] on input "Upload Later" at bounding box center [1220, 536] width 112 height 32
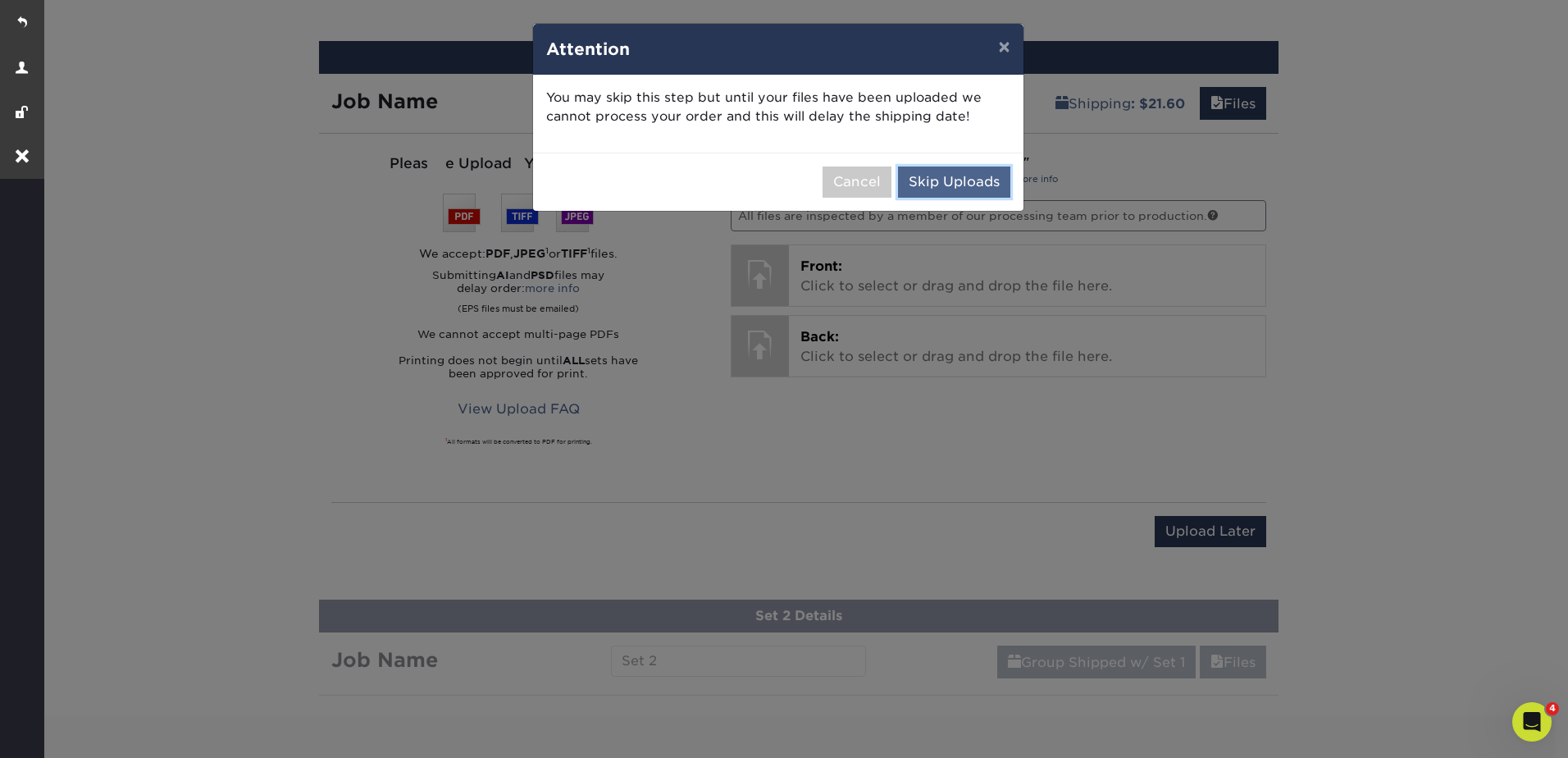
click at [941, 187] on button "Skip Uploads" at bounding box center [954, 182] width 112 height 31
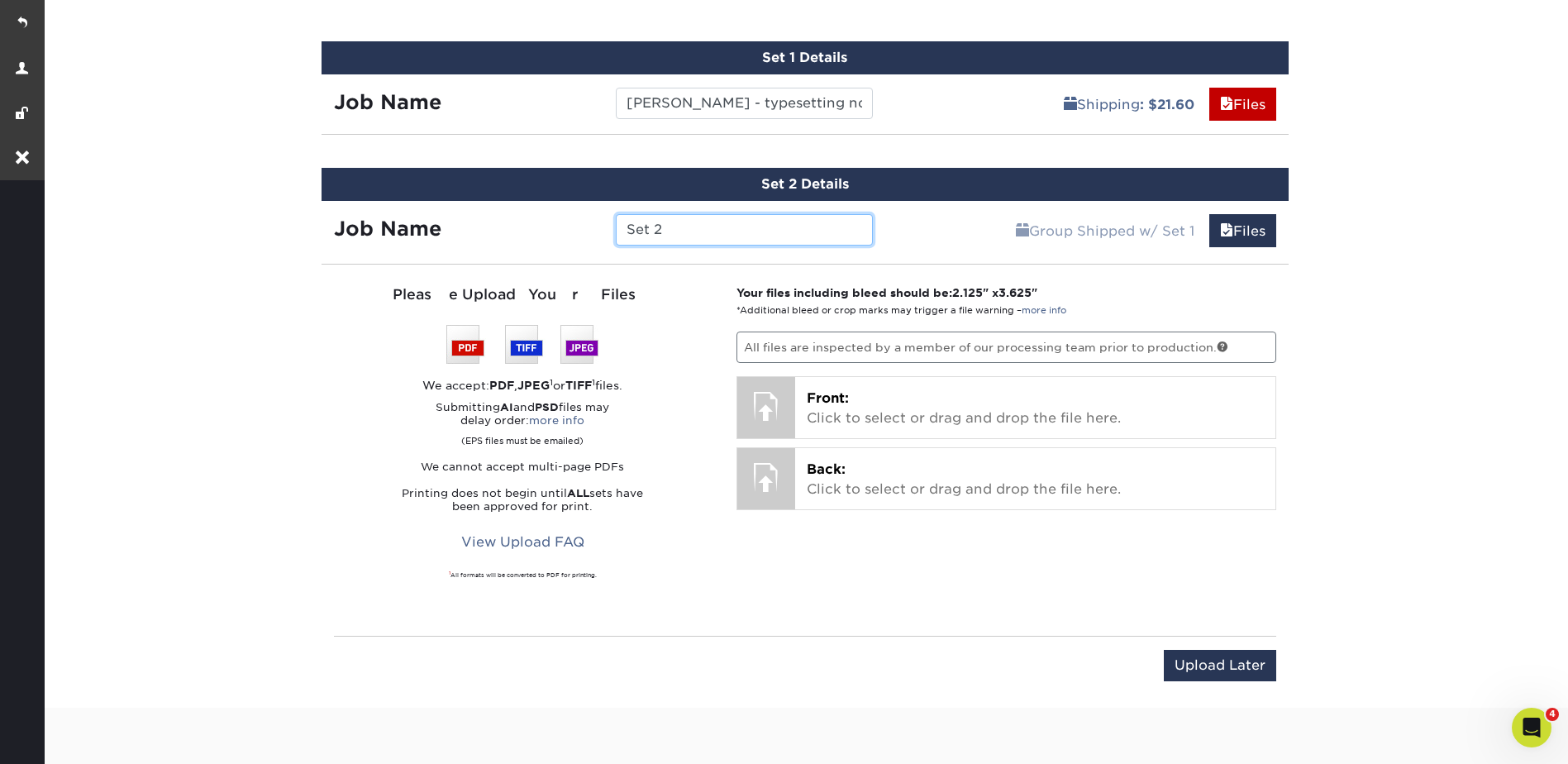
drag, startPoint x: 676, startPoint y: 227, endPoint x: 719, endPoint y: 239, distance: 44.6
click at [617, 230] on input "Set 2" at bounding box center [744, 230] width 257 height 32
paste input "Lee Rourks"
type input "Lee Rourks - typesetting no spot UV"
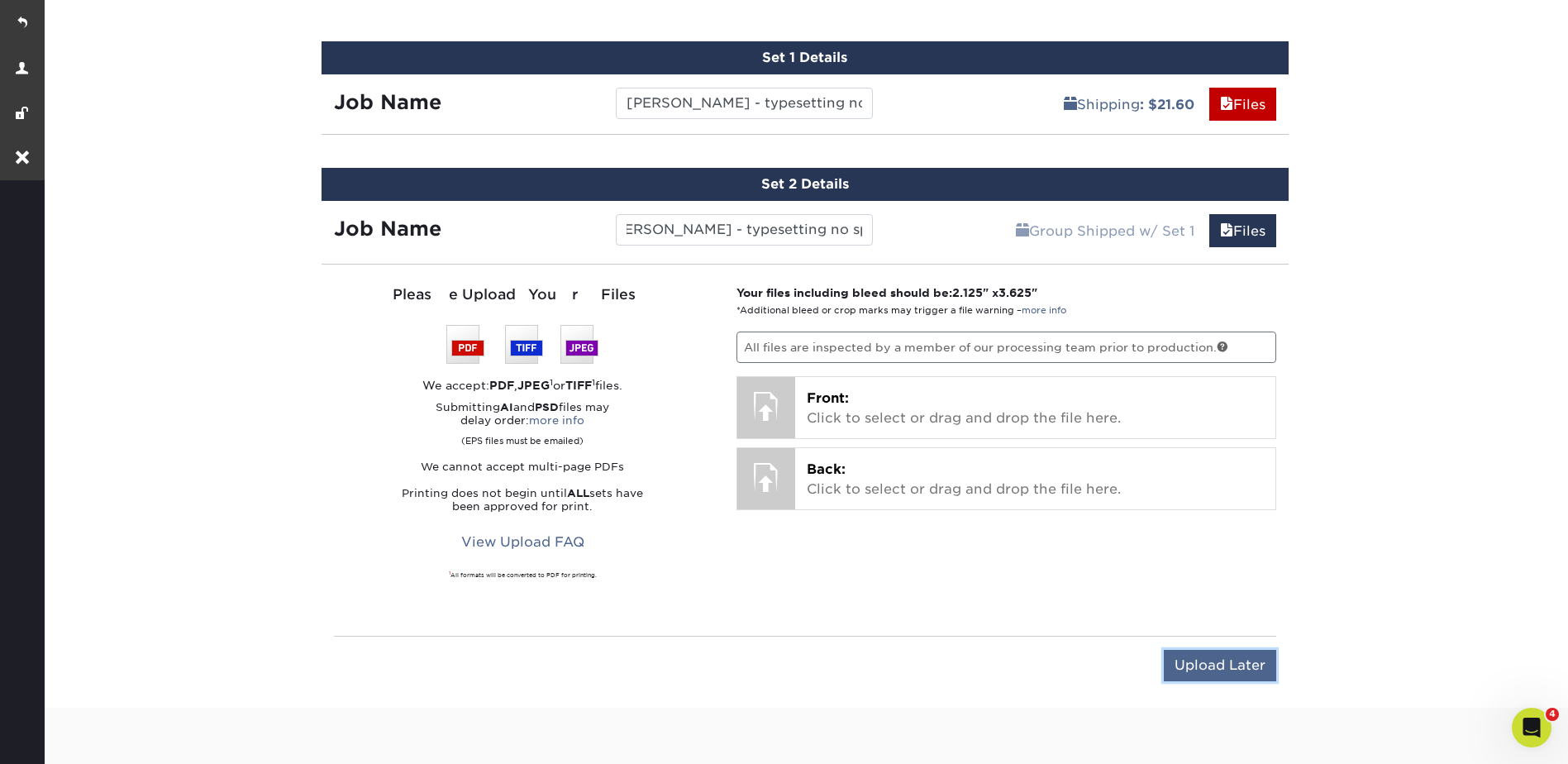
click at [1211, 672] on input "Upload Later" at bounding box center [1220, 666] width 112 height 32
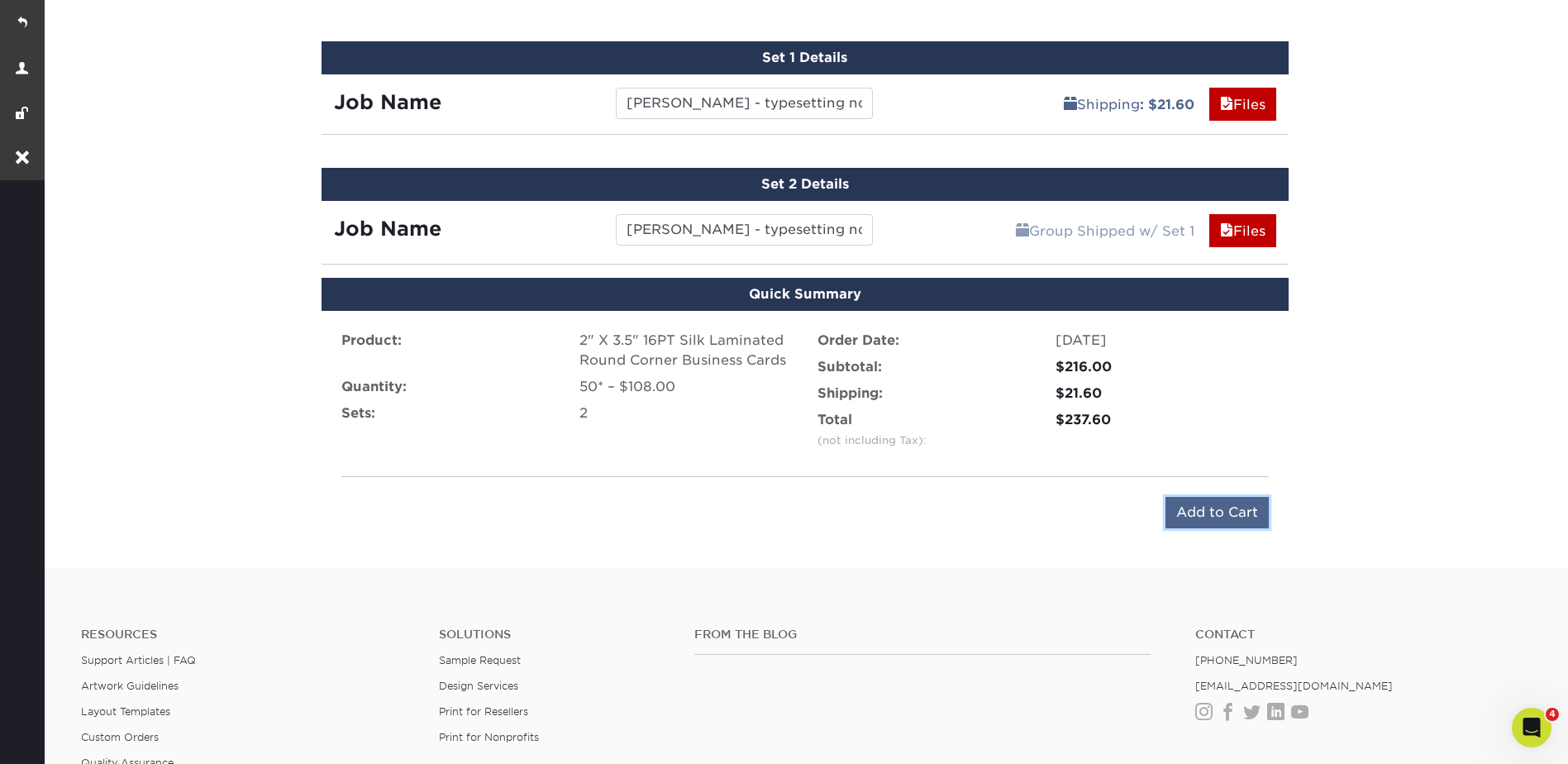
click at [1244, 521] on input "Add to Cart" at bounding box center [1217, 512] width 103 height 32
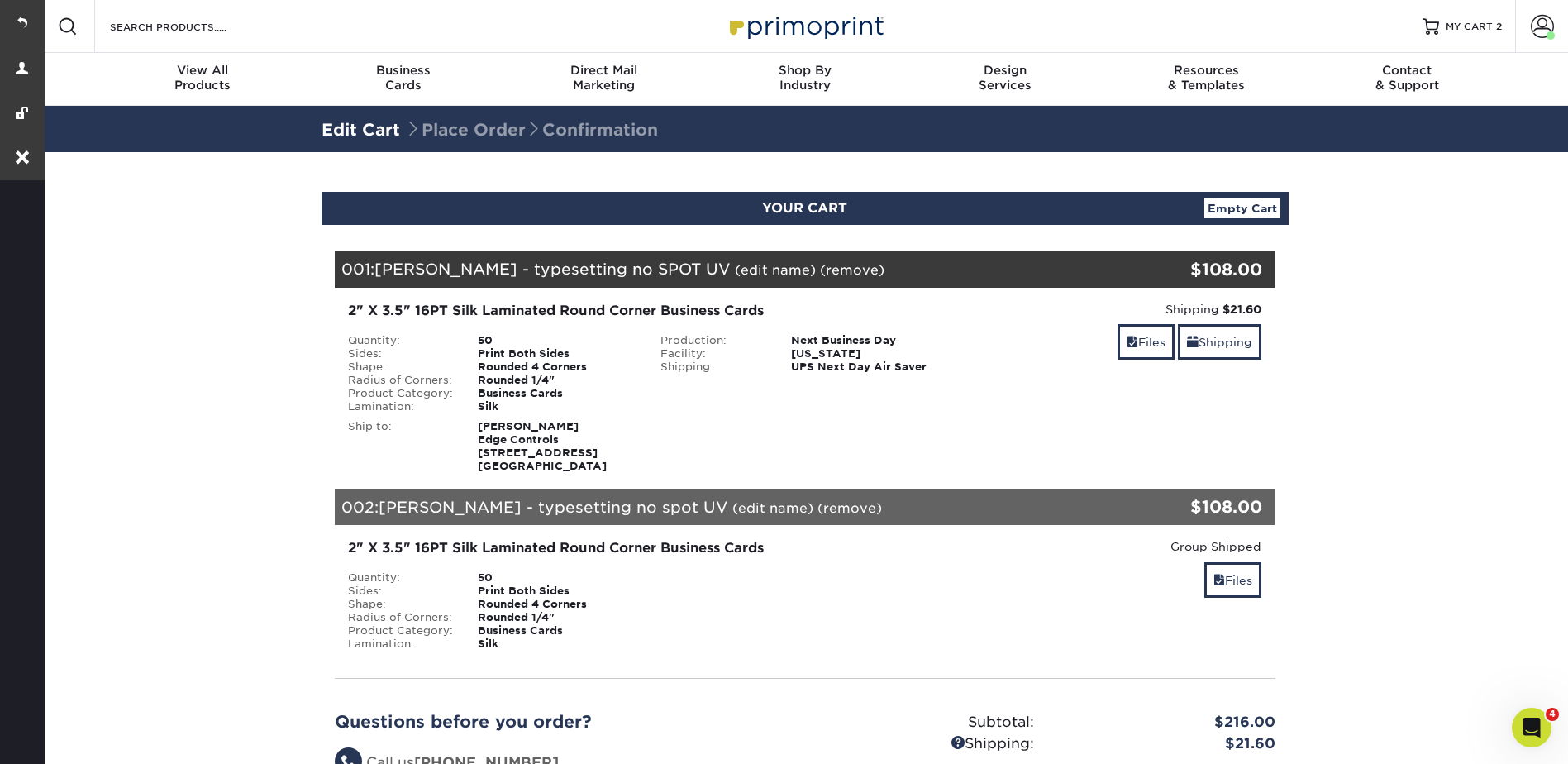
click at [732, 504] on link "(edit name)" at bounding box center [773, 508] width 81 height 16
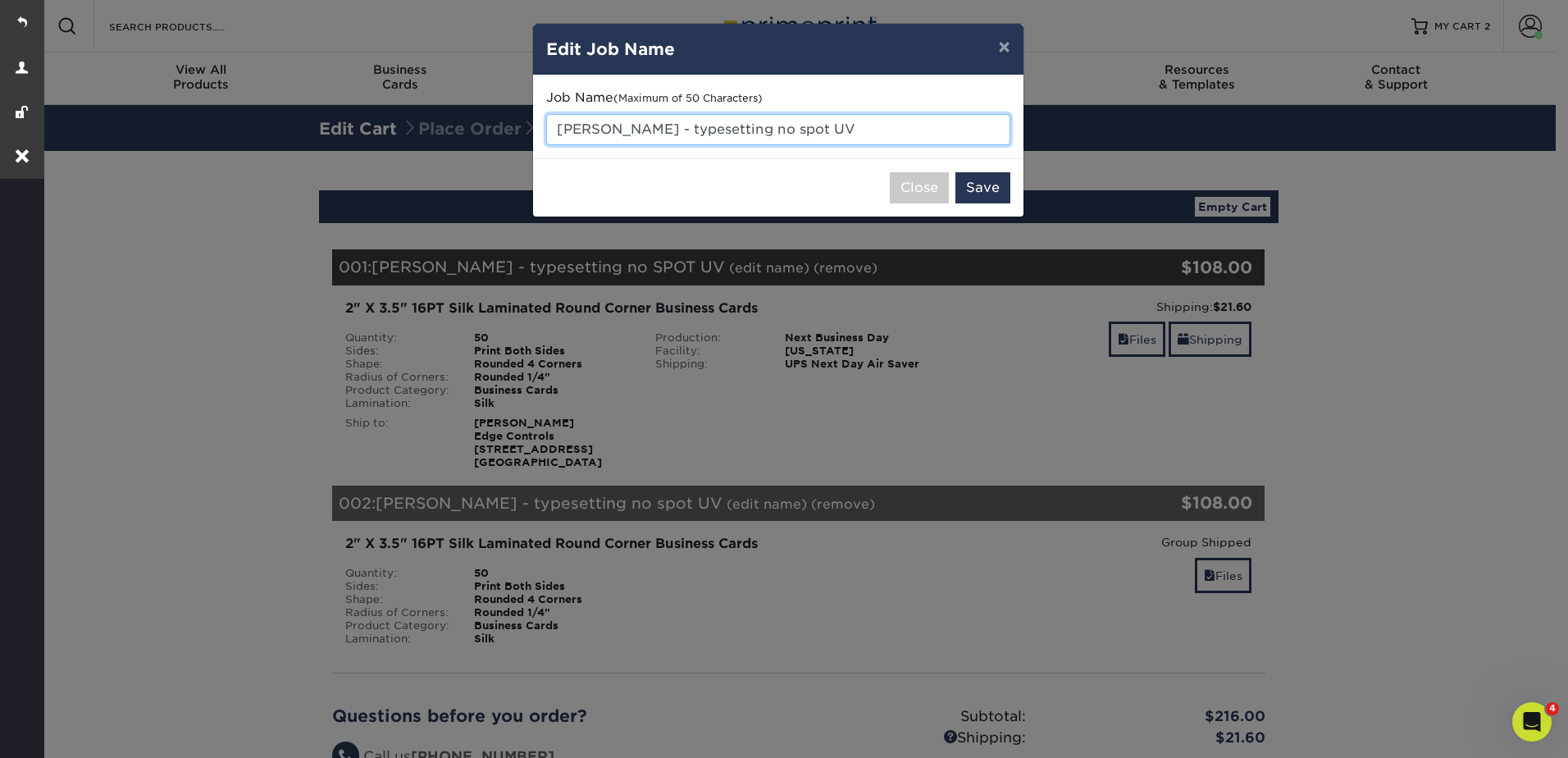
click at [753, 124] on input "Lee Rourks - typesetting no spot UV" at bounding box center [778, 130] width 464 height 31
type input "[PERSON_NAME] - typesetting no SPOT UV"
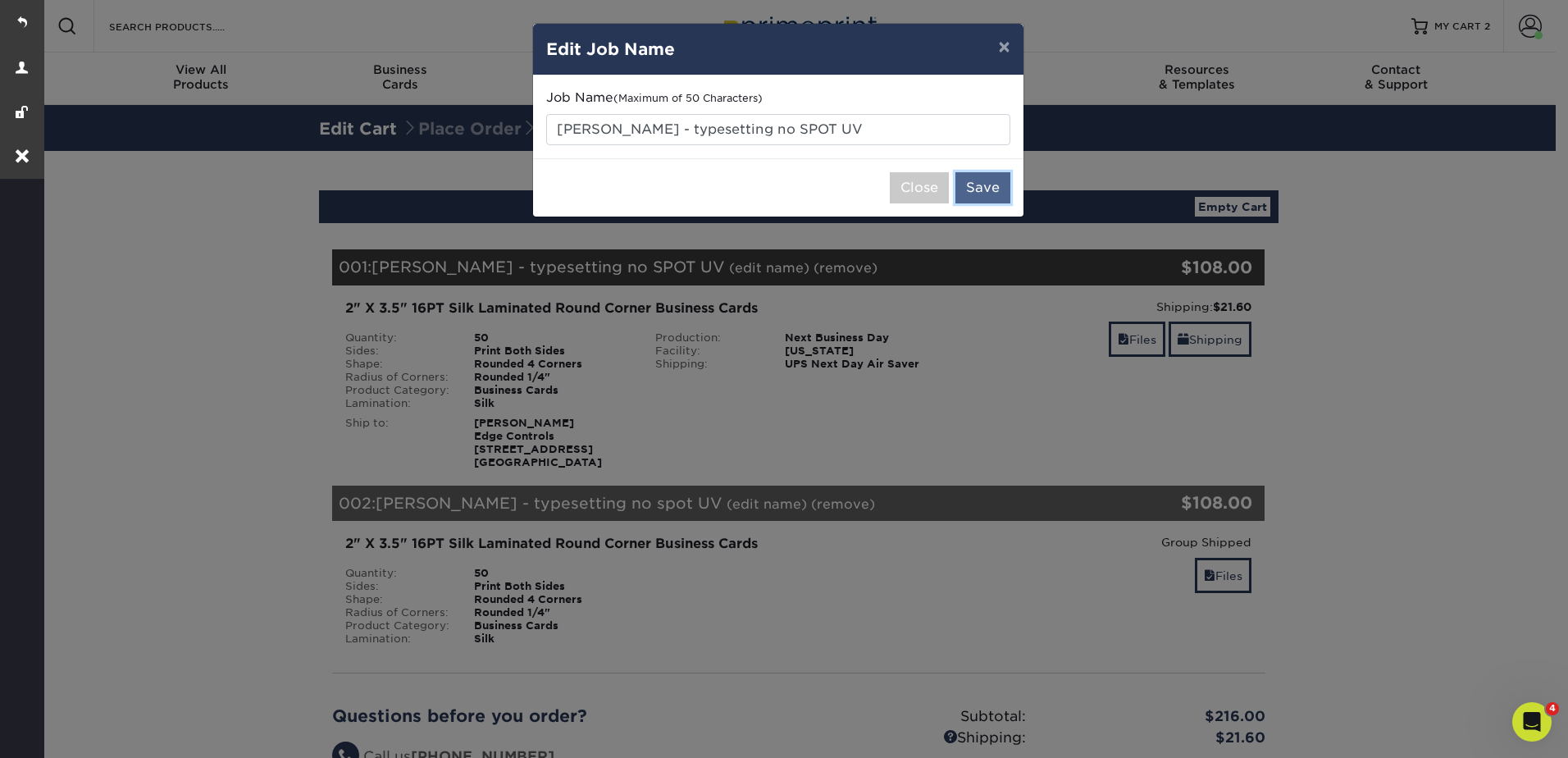
click at [996, 183] on button "Save" at bounding box center [982, 188] width 55 height 31
